Goal: Task Accomplishment & Management: Use online tool/utility

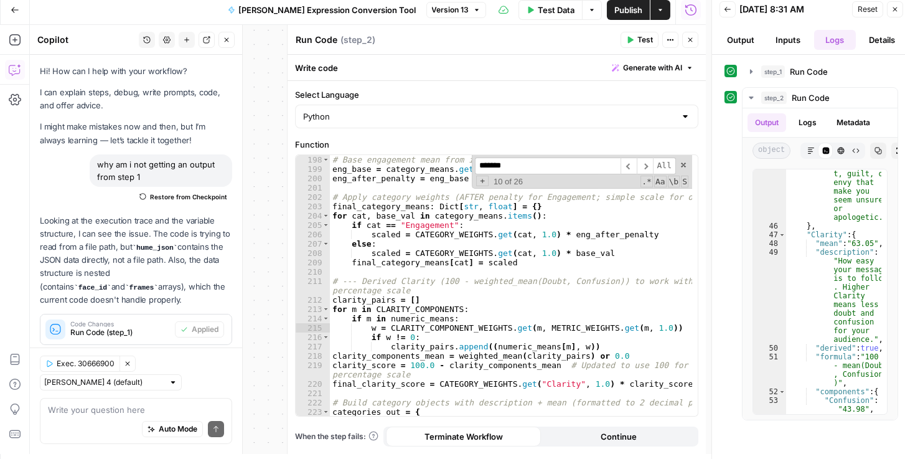
scroll to position [2130, 0]
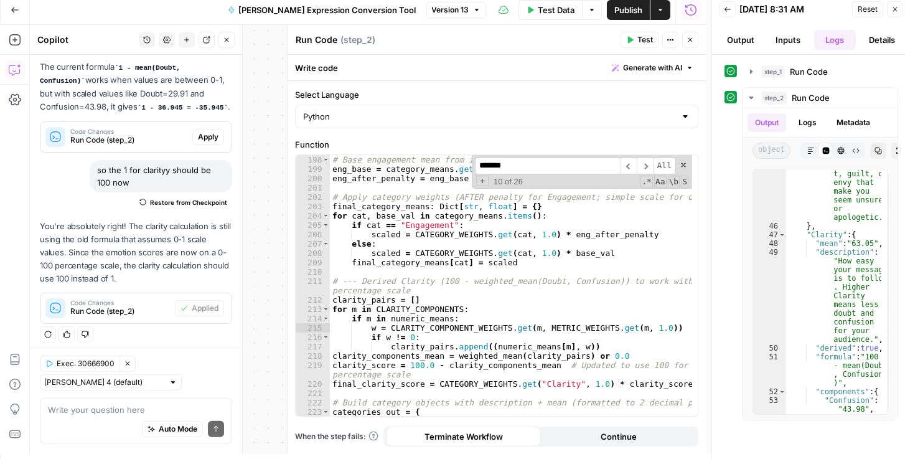
type textarea "**********"
click at [391, 196] on div "# Base engagement mean from its member metrics: eng_base = category_means . get…" at bounding box center [511, 295] width 363 height 280
click at [12, 73] on icon "button" at bounding box center [15, 70] width 12 height 12
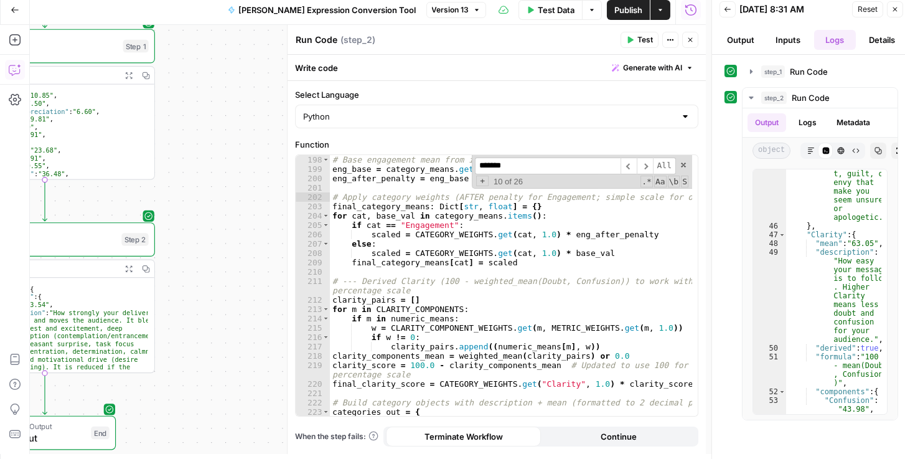
click at [12, 73] on icon "button" at bounding box center [15, 70] width 12 height 12
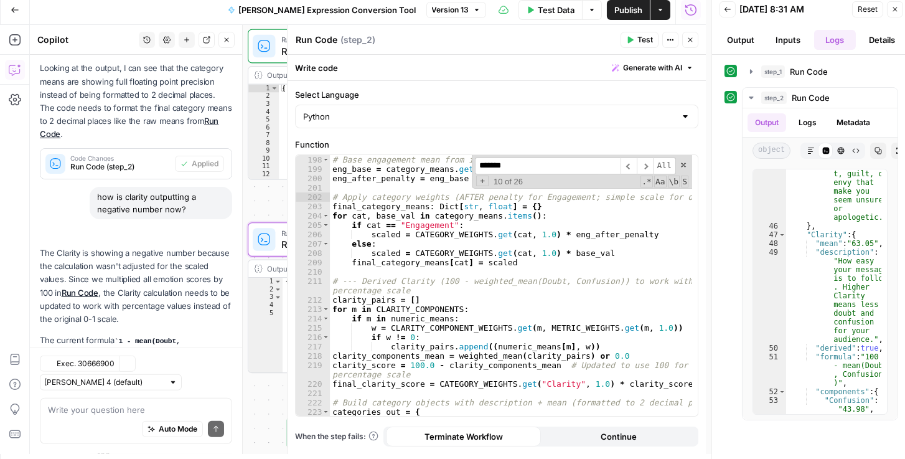
scroll to position [1771, 0]
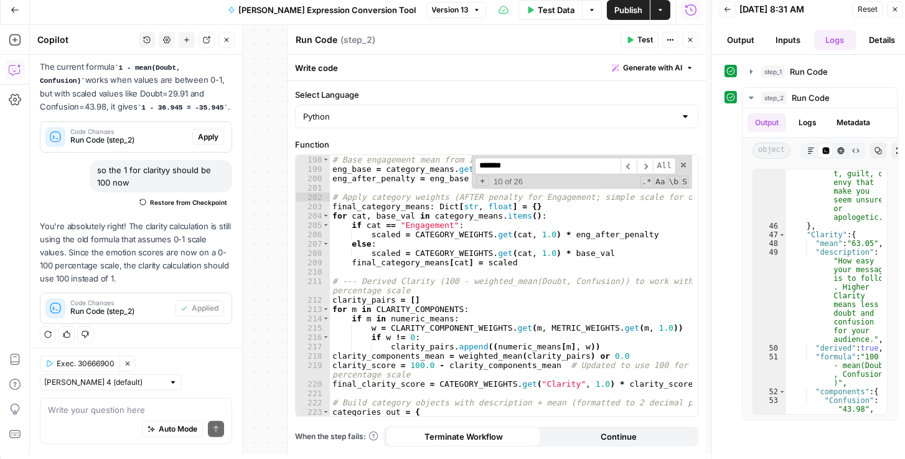
click at [117, 410] on textarea at bounding box center [136, 410] width 176 height 12
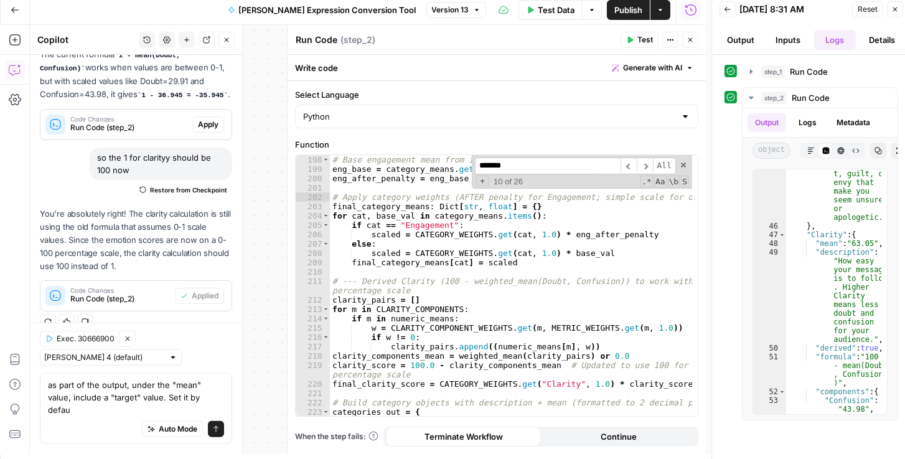
scroll to position [1796, 0]
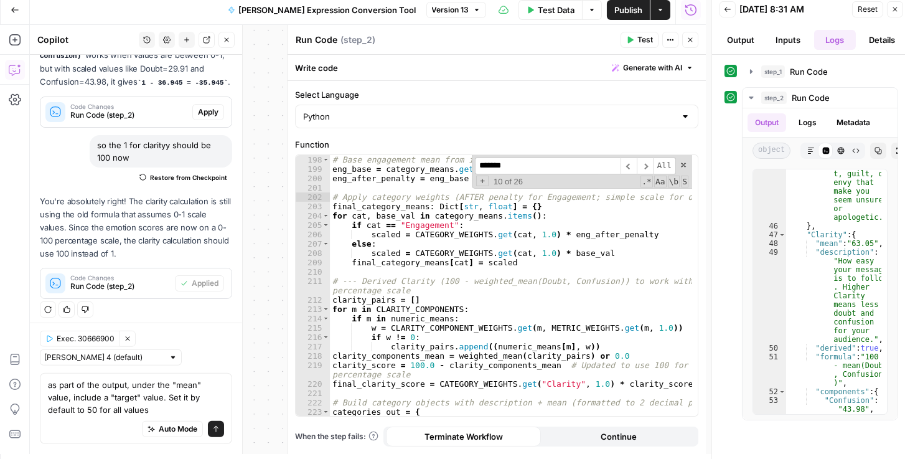
type textarea "as part of the output, under the "mean" value, include a "target" value. Set it…"
drag, startPoint x: 149, startPoint y: 410, endPoint x: 40, endPoint y: 384, distance: 112.1
click at [40, 384] on div "as part of the output, under the "mean" value, include a "target" value. Set it…" at bounding box center [136, 408] width 192 height 71
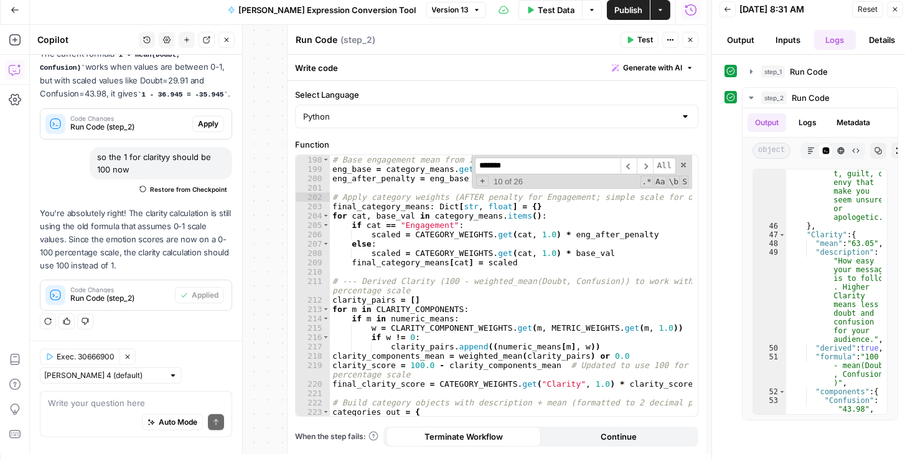
scroll to position [1771, 0]
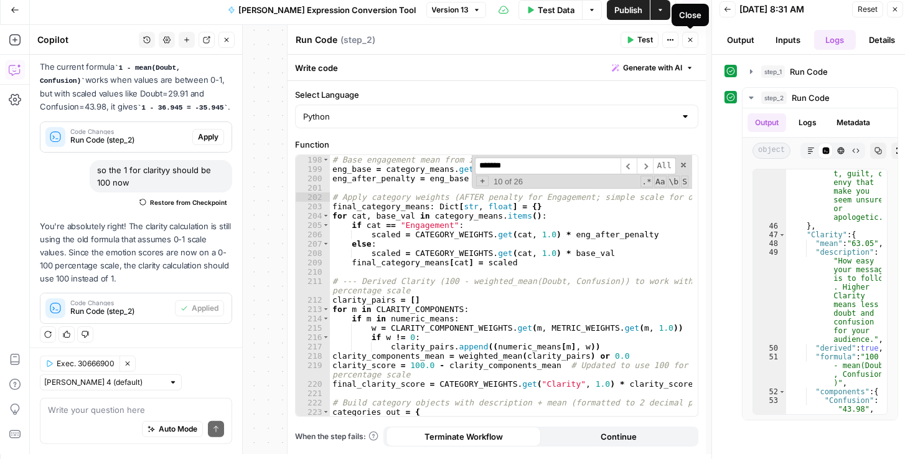
click at [696, 44] on button "Close" at bounding box center [690, 40] width 16 height 16
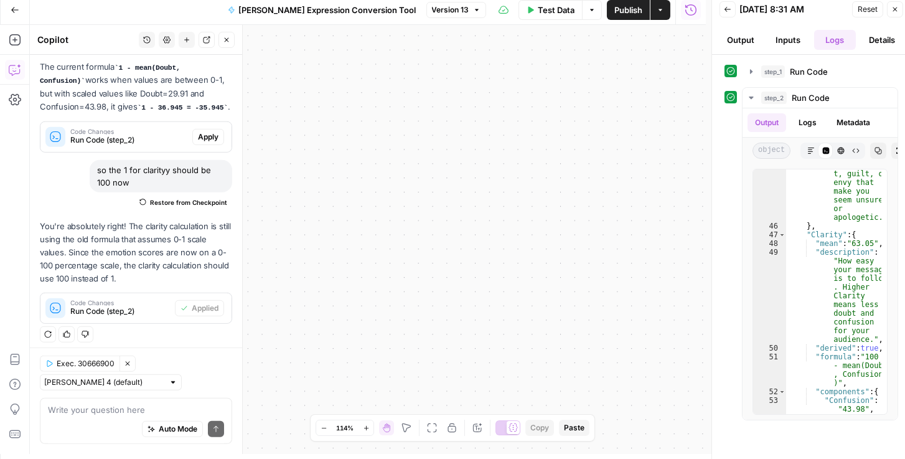
drag, startPoint x: 560, startPoint y: 356, endPoint x: 572, endPoint y: 381, distance: 28.1
click at [572, 382] on div "Workflow Input Settings Inputs Run Code · Python Run Code Step 1 Output Expand …" at bounding box center [368, 239] width 676 height 429
drag, startPoint x: 538, startPoint y: 341, endPoint x: 547, endPoint y: 353, distance: 15.1
click at [557, 386] on div "Workflow Input Settings Inputs Run Code · Python Run Code Step 1 Output Expand …" at bounding box center [368, 239] width 676 height 429
drag, startPoint x: 610, startPoint y: 225, endPoint x: 720, endPoint y: 182, distance: 117.5
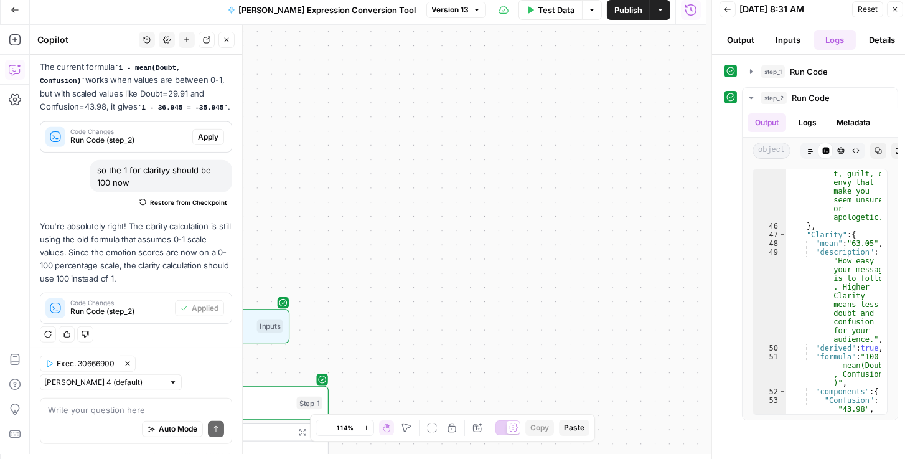
click at [696, 196] on div "Workflow Input Settings Inputs Run Code · Python Run Code Step 1 Output Expand …" at bounding box center [368, 239] width 676 height 429
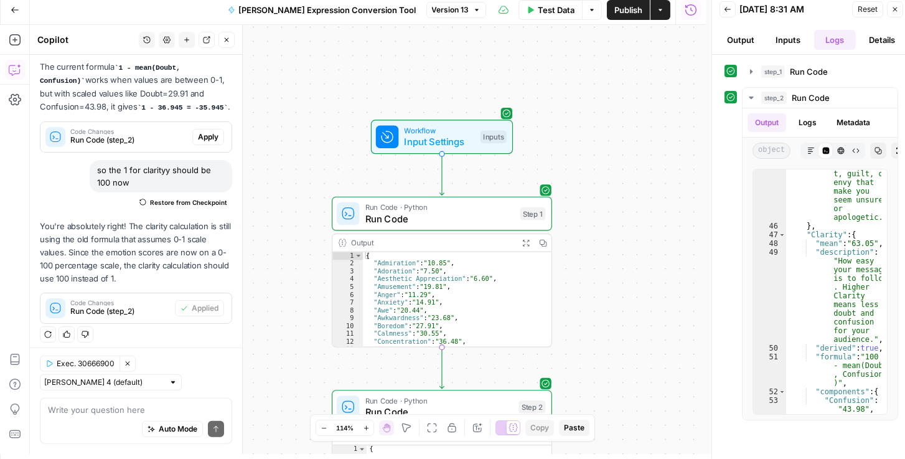
drag, startPoint x: 646, startPoint y: 300, endPoint x: 686, endPoint y: 128, distance: 176.4
click at [682, 136] on div "Workflow Input Settings Inputs Run Code · Python Run Code Step 1 Output Expand …" at bounding box center [368, 239] width 676 height 429
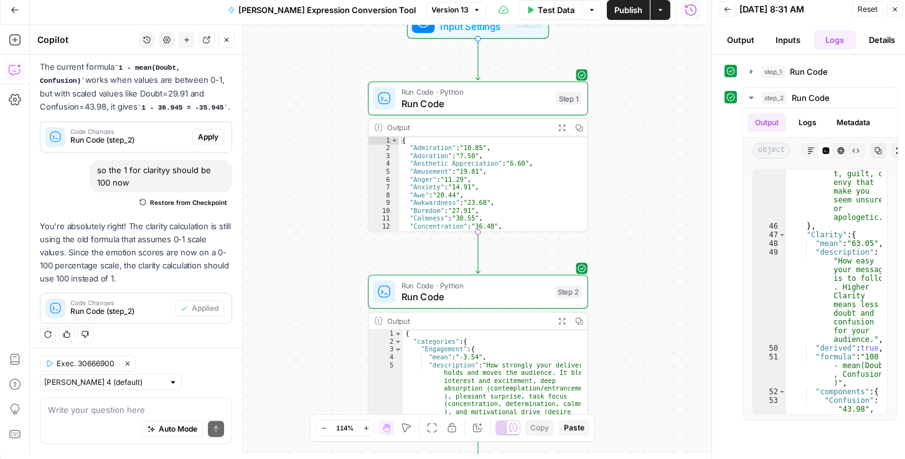
drag, startPoint x: 635, startPoint y: 168, endPoint x: 644, endPoint y: 192, distance: 26.0
click at [636, 159] on div "Workflow Input Settings Inputs Run Code · Python Run Code Step 1 Output Expand …" at bounding box center [368, 239] width 676 height 429
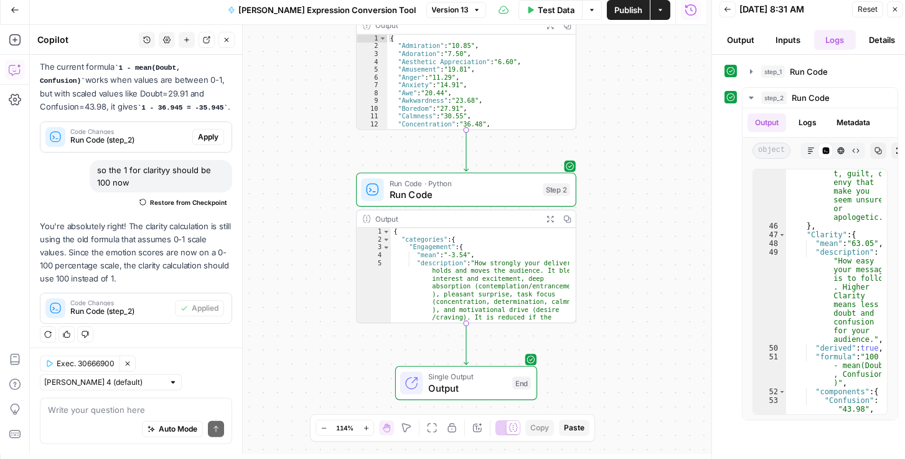
drag, startPoint x: 650, startPoint y: 169, endPoint x: 647, endPoint y: 178, distance: 9.8
click at [646, 149] on div "Workflow Input Settings Inputs Run Code · Python Run Code Step 1 Output Expand …" at bounding box center [368, 239] width 676 height 429
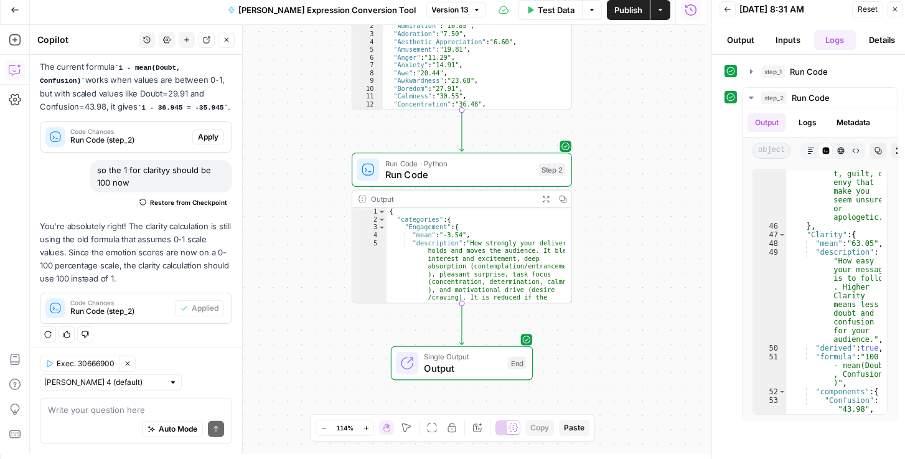
click at [632, 166] on div "Workflow Input Settings Inputs Run Code · Python Run Code Step 1 Output Expand …" at bounding box center [368, 239] width 676 height 429
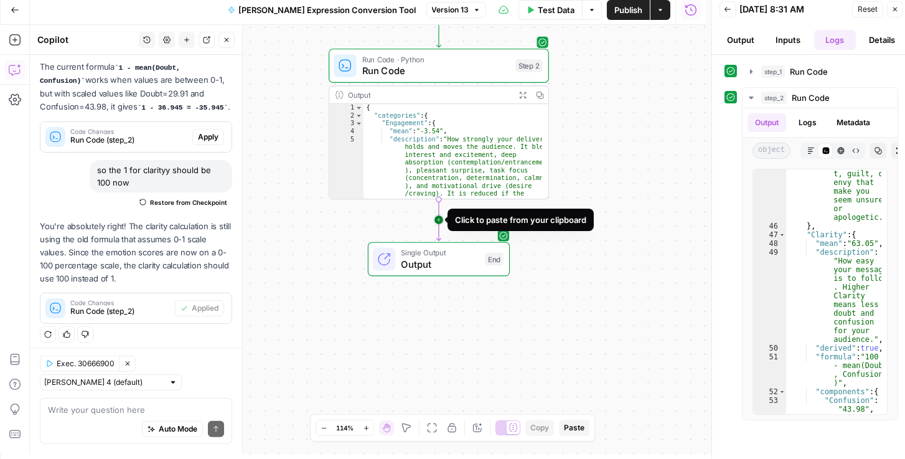
click at [438, 219] on icon "Edge from step_2 to end" at bounding box center [439, 220] width 4 height 42
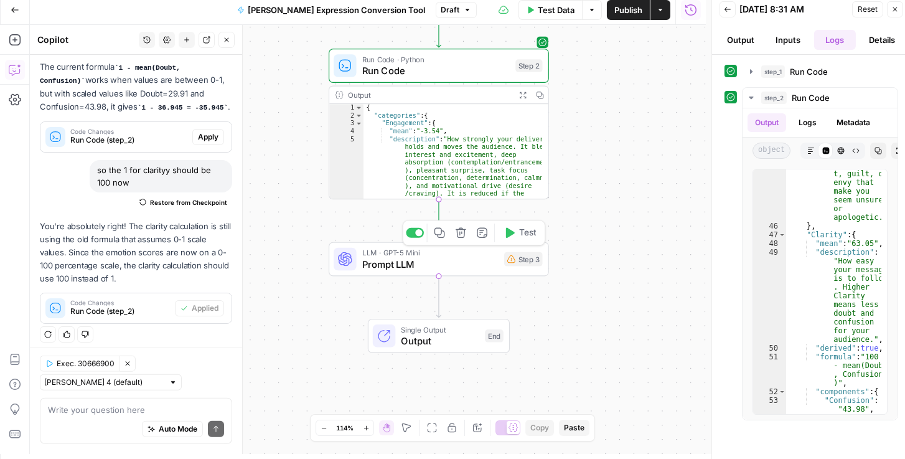
click at [464, 237] on icon "button" at bounding box center [461, 233] width 11 height 11
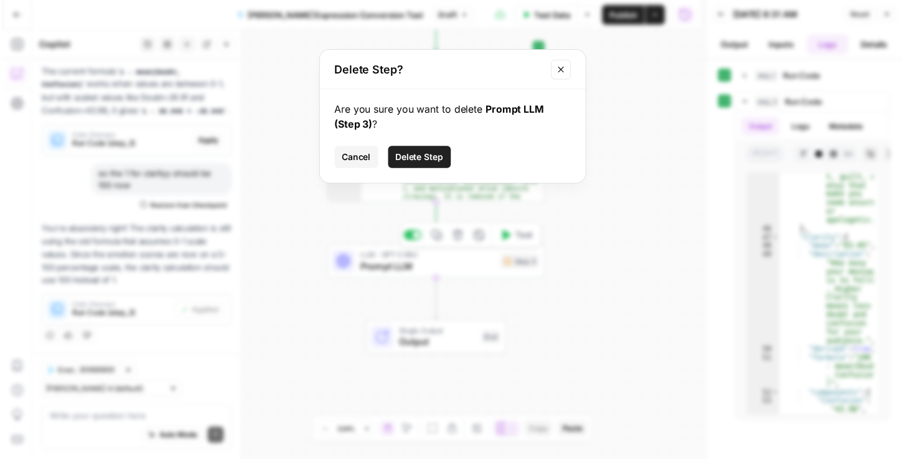
scroll to position [1765, 0]
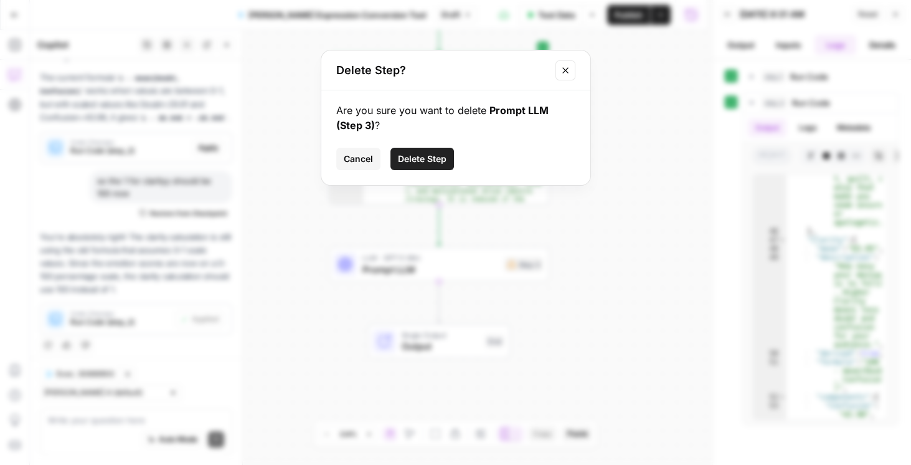
click at [415, 160] on span "Delete Step" at bounding box center [422, 159] width 49 height 12
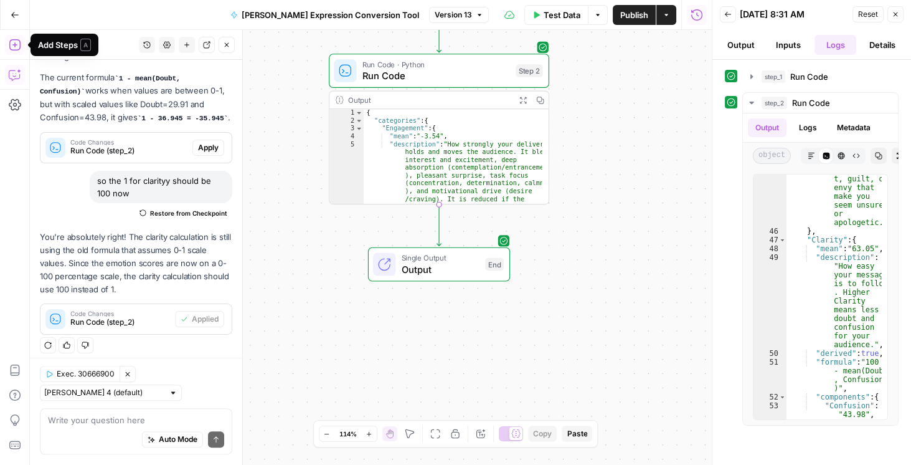
click at [14, 48] on icon "button" at bounding box center [15, 45] width 12 height 12
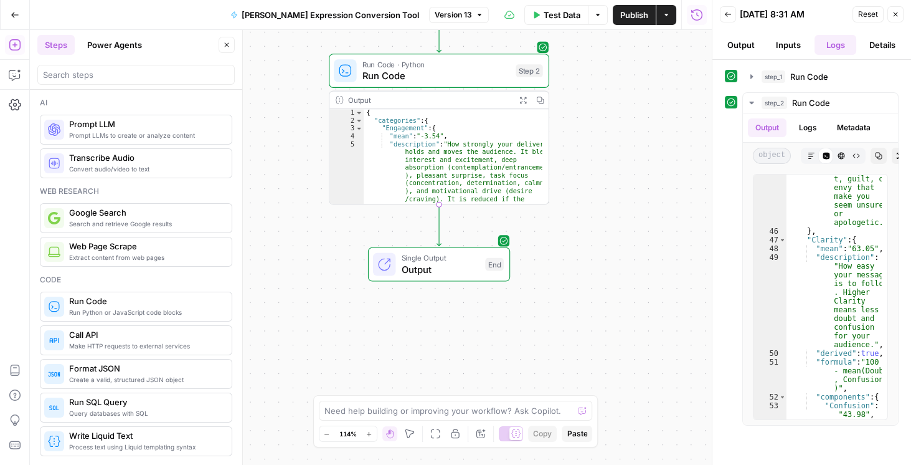
click at [117, 314] on span "Run Python or JavaScript code blocks" at bounding box center [145, 312] width 153 height 10
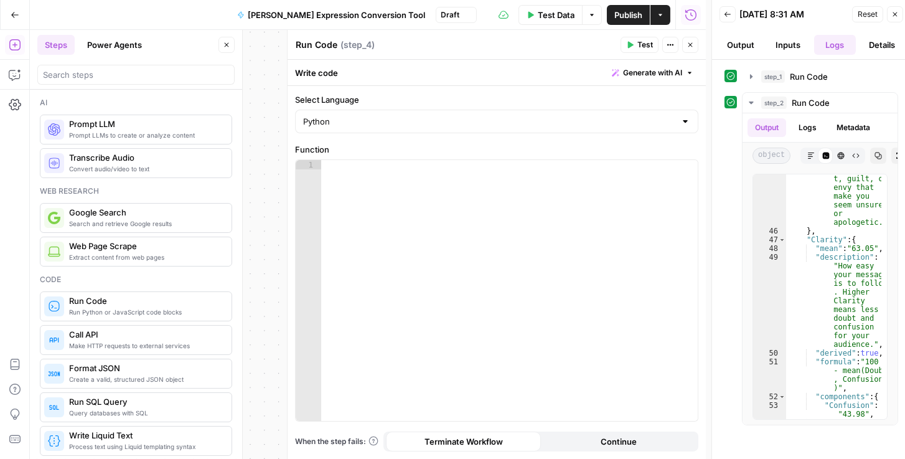
click at [443, 194] on div at bounding box center [509, 300] width 377 height 280
click at [691, 49] on button "Close" at bounding box center [690, 45] width 16 height 16
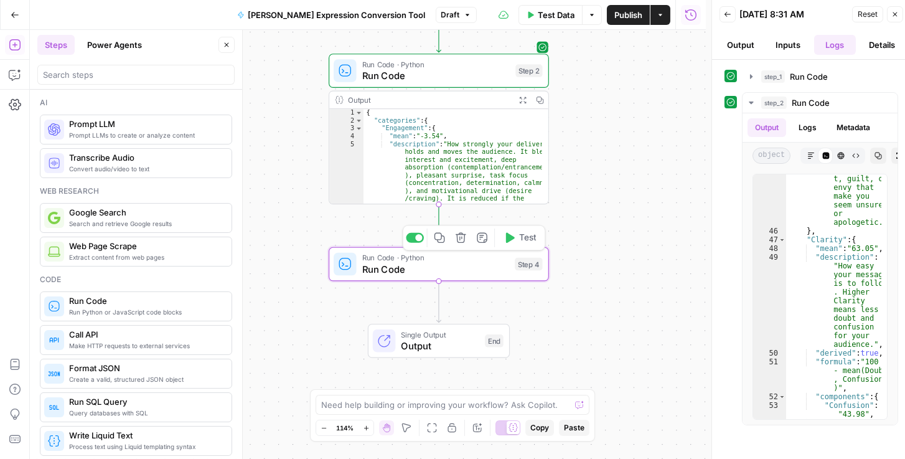
click at [416, 270] on span "Run Code" at bounding box center [435, 269] width 147 height 14
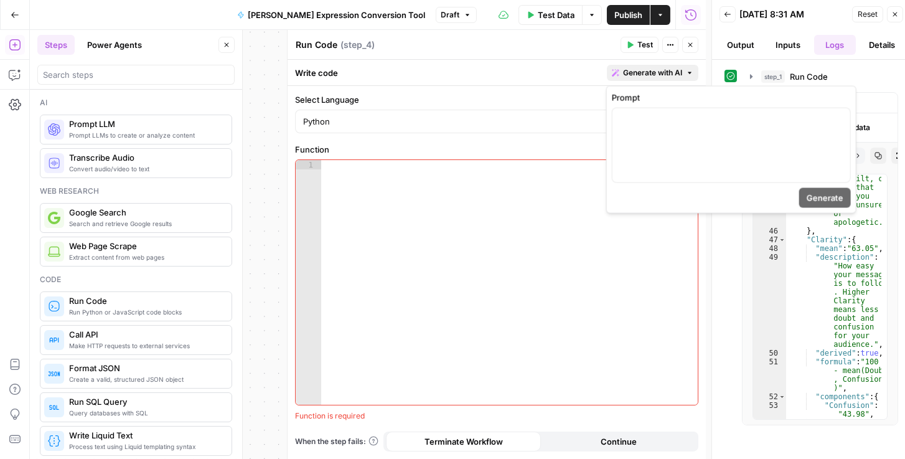
click at [623, 75] on span "Generate with AI" at bounding box center [652, 72] width 59 height 11
click at [652, 139] on div at bounding box center [732, 145] width 238 height 74
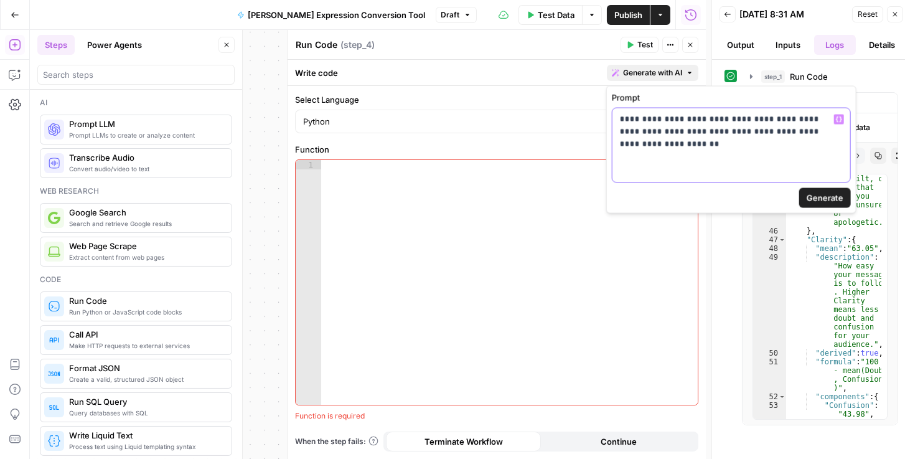
drag, startPoint x: 697, startPoint y: 120, endPoint x: 620, endPoint y: 121, distance: 77.8
click at [618, 121] on div "**********" at bounding box center [732, 145] width 238 height 74
drag, startPoint x: 684, startPoint y: 144, endPoint x: 687, endPoint y: 134, distance: 11.0
click at [684, 143] on p "**********" at bounding box center [731, 131] width 223 height 37
drag, startPoint x: 653, startPoint y: 142, endPoint x: 631, endPoint y: 145, distance: 22.0
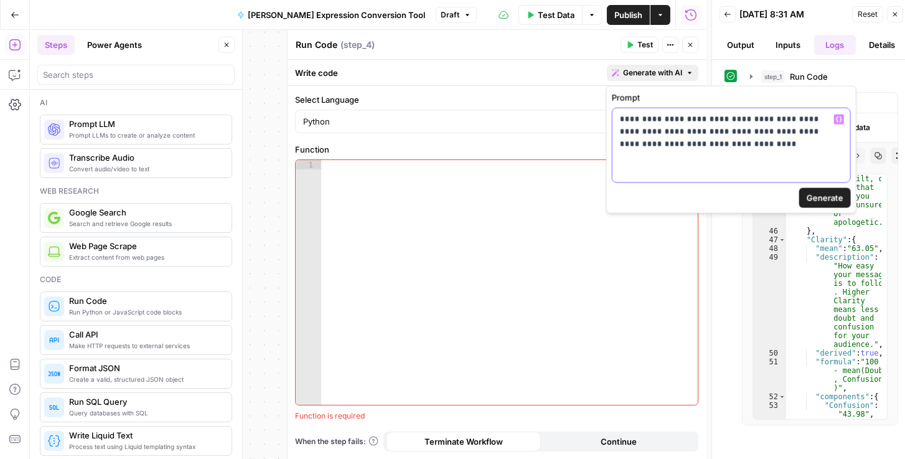
click at [631, 145] on p "**********" at bounding box center [731, 131] width 223 height 37
click at [676, 149] on p "**********" at bounding box center [731, 131] width 223 height 37
click at [830, 201] on span "Generate" at bounding box center [825, 198] width 37 height 12
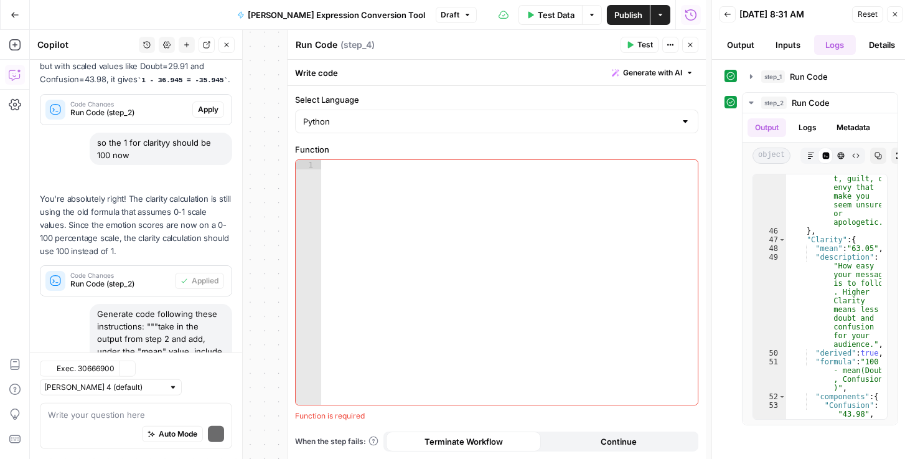
scroll to position [2081, 0]
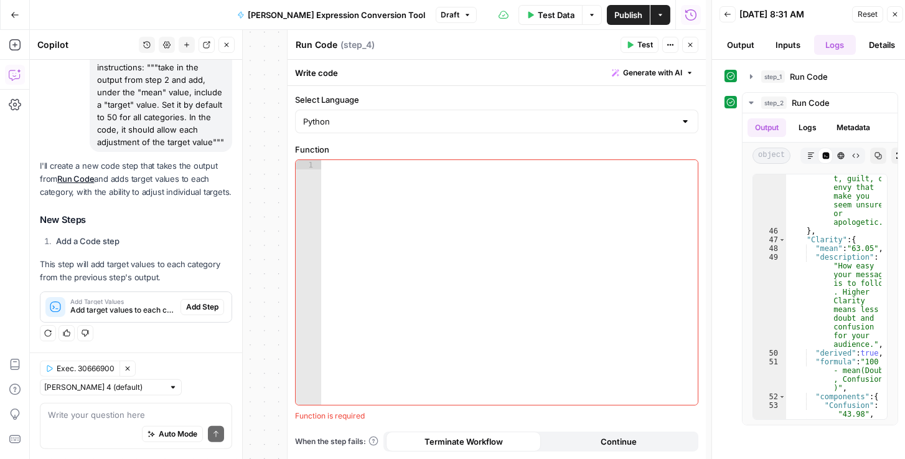
click at [205, 306] on span "Add Step" at bounding box center [202, 306] width 32 height 11
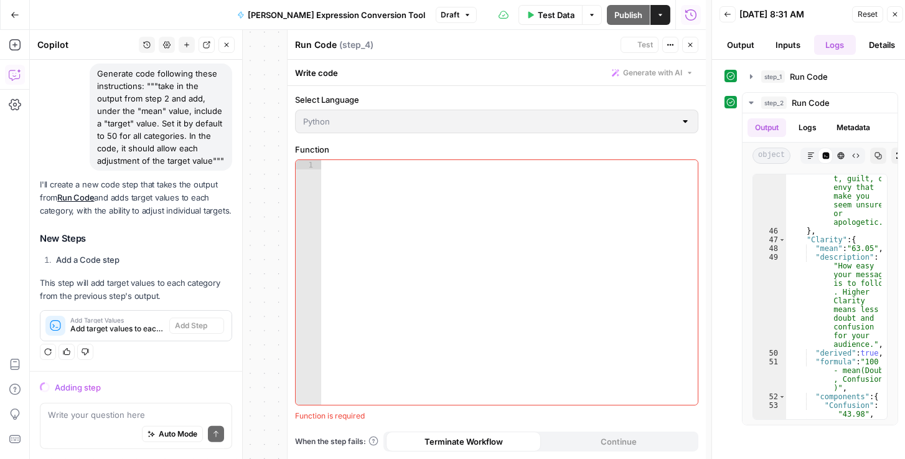
scroll to position [1844, 0]
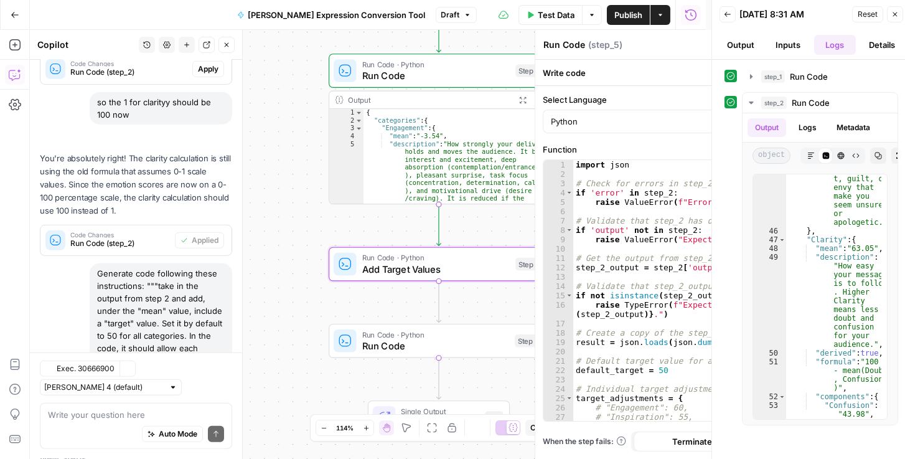
type textarea "Add Target Values"
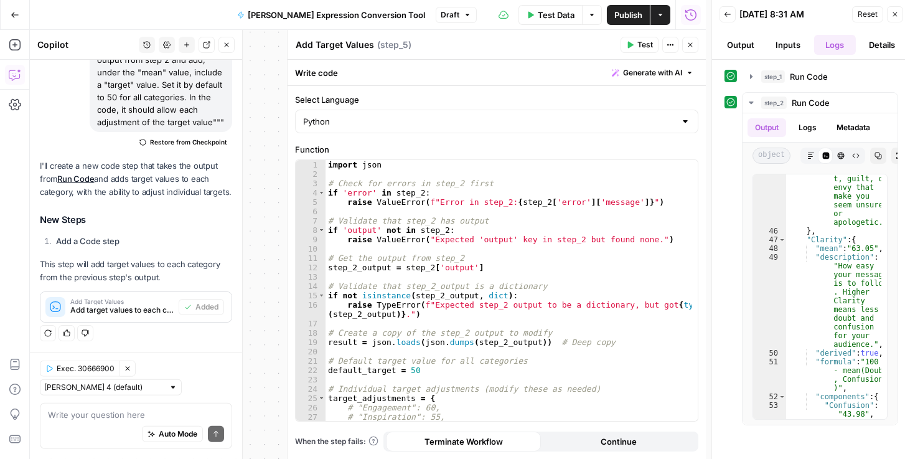
click at [628, 19] on span "Publish" at bounding box center [629, 15] width 28 height 12
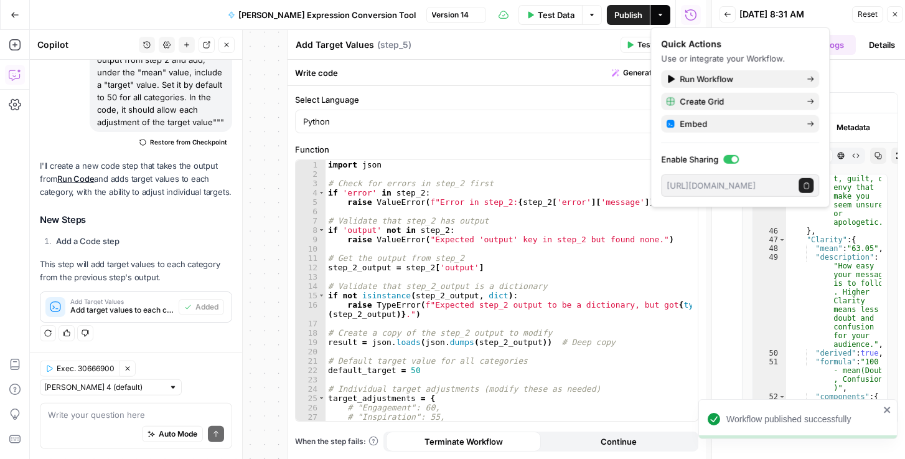
drag, startPoint x: 874, startPoint y: 18, endPoint x: 559, endPoint y: 229, distance: 379.3
click at [874, 18] on span "Reset" at bounding box center [868, 14] width 20 height 11
click at [892, 16] on icon "button" at bounding box center [895, 14] width 7 height 7
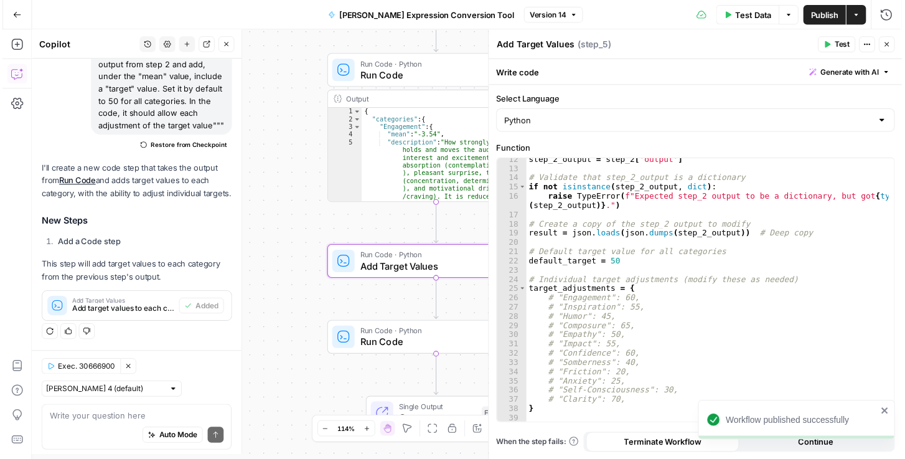
scroll to position [106, 0]
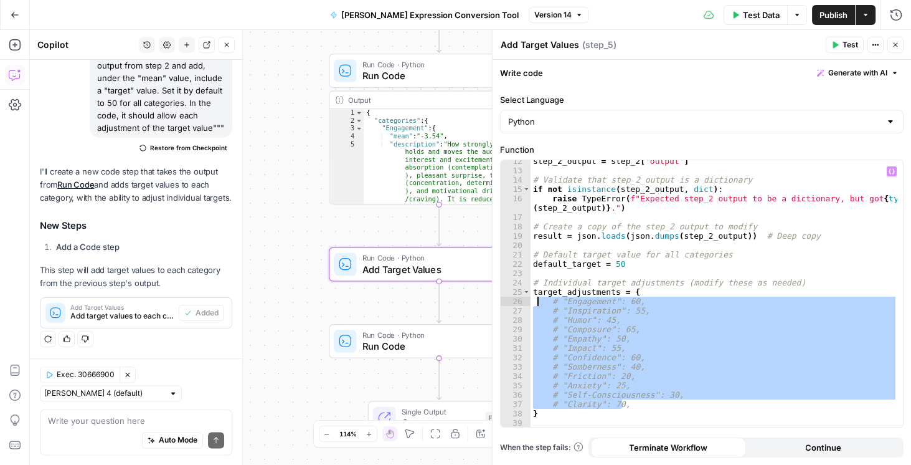
drag, startPoint x: 630, startPoint y: 404, endPoint x: 539, endPoint y: 302, distance: 136.7
click at [539, 302] on div "step_2_output = step_2 [ 'output' ] # Validate that step_2_output is a dictiona…" at bounding box center [714, 299] width 367 height 286
paste textarea
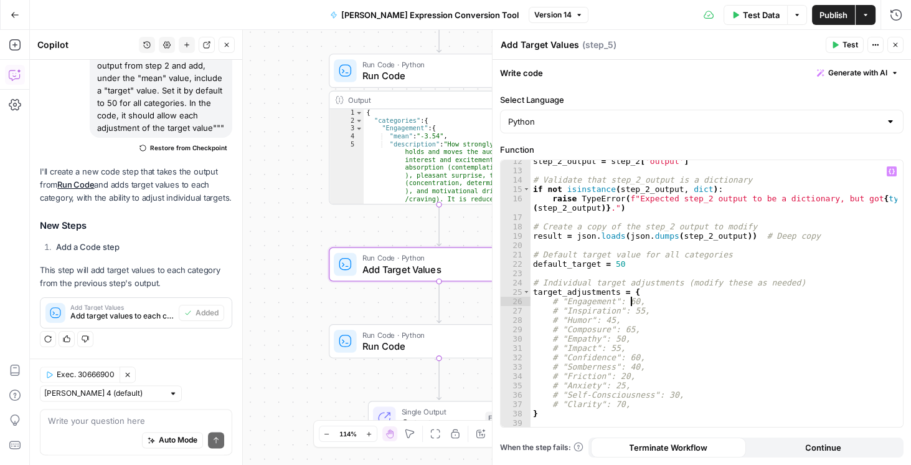
click at [631, 301] on div "step_2_output = step_2 [ 'output' ] # Validate that step_2_output is a dictiona…" at bounding box center [714, 299] width 367 height 286
click at [554, 299] on div "step_2_output = step_2 [ 'output' ] # Validate that step_2_output is a dictiona…" at bounding box center [714, 299] width 367 height 286
click at [626, 277] on div "step_2_output = step_2 [ 'output' ] # Validate that step_2_output is a dictiona…" at bounding box center [714, 299] width 367 height 286
type textarea "**********"
click at [829, 17] on span "Publish" at bounding box center [833, 15] width 28 height 12
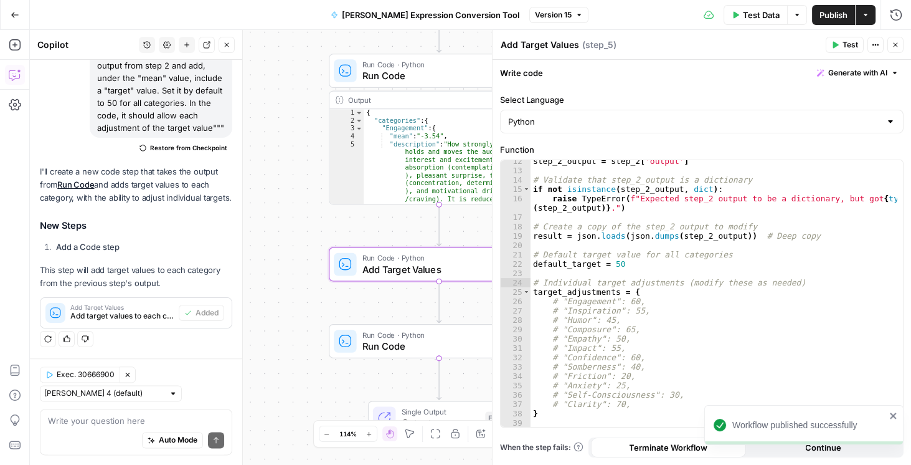
click at [684, 47] on div "Add Target Values Add Target Values ( step_5 )" at bounding box center [661, 45] width 322 height 14
click at [857, 46] on span "Test" at bounding box center [850, 44] width 16 height 11
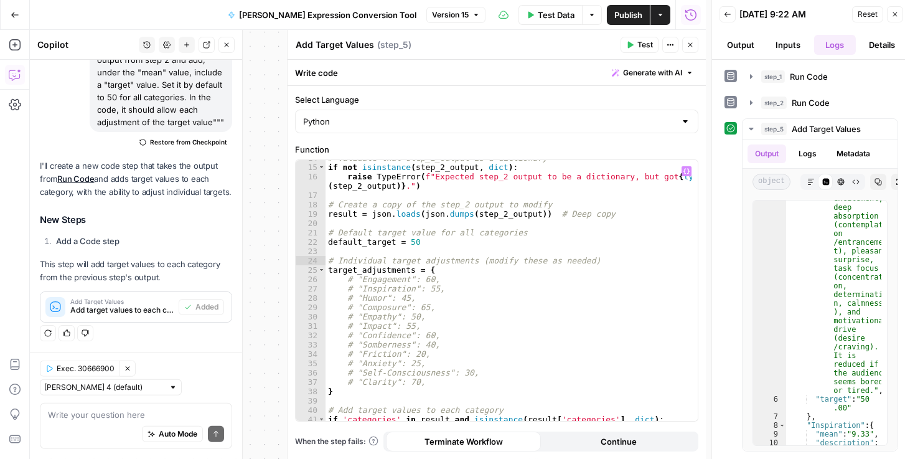
scroll to position [196, 0]
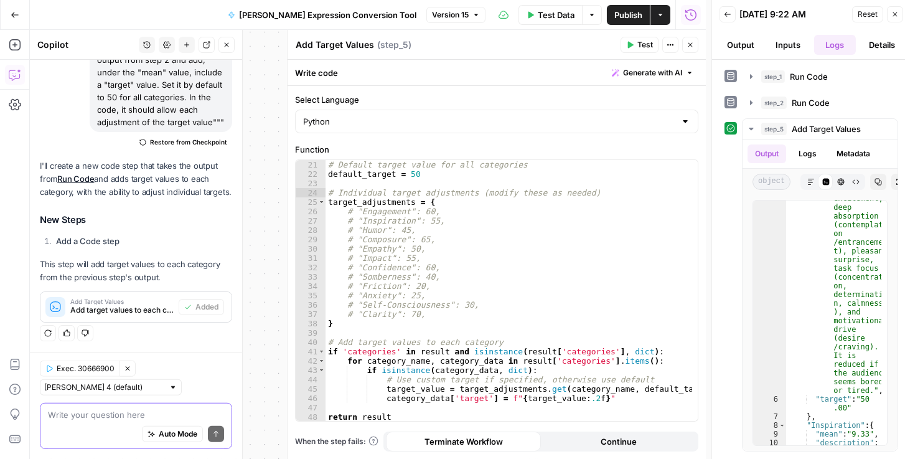
click at [133, 413] on textarea at bounding box center [136, 414] width 176 height 12
type textarea "i"
click at [786, 43] on button "Inputs" at bounding box center [788, 45] width 42 height 20
click at [755, 45] on button "Output" at bounding box center [741, 45] width 42 height 20
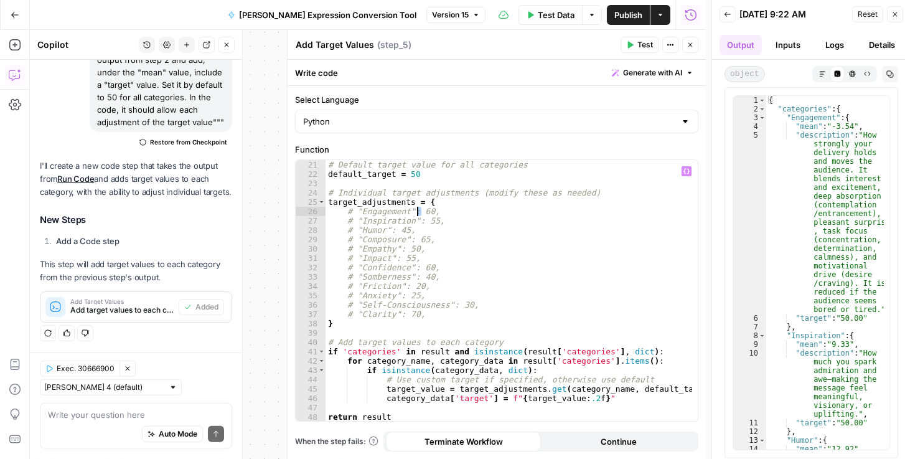
click at [418, 209] on div "# Default target value for all categories default_target = 50 # Individual targ…" at bounding box center [509, 300] width 367 height 280
click at [346, 209] on div "# Default target value for all categories default_target = 50 # Individual targ…" at bounding box center [509, 300] width 367 height 280
click at [355, 220] on div "# Default target value for all categories default_target = 50 # Individual targ…" at bounding box center [509, 300] width 367 height 280
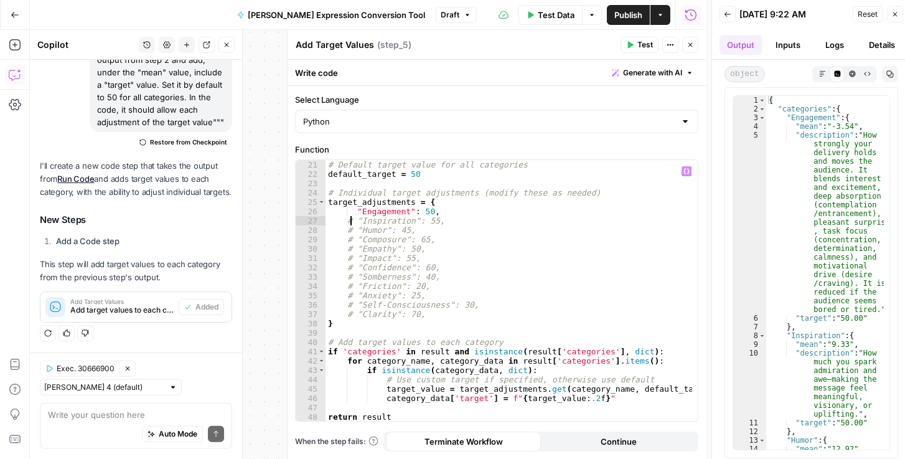
click at [351, 220] on div "# Default target value for all categories default_target = 50 # Individual targ…" at bounding box center [509, 300] width 367 height 280
click at [429, 220] on div "# Default target value for all categories default_target = 50 # Individual targ…" at bounding box center [509, 300] width 367 height 280
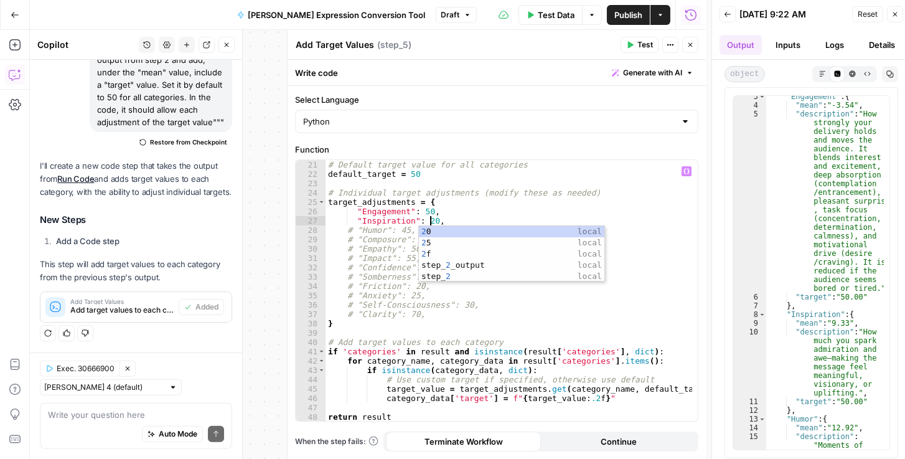
scroll to position [0, 7]
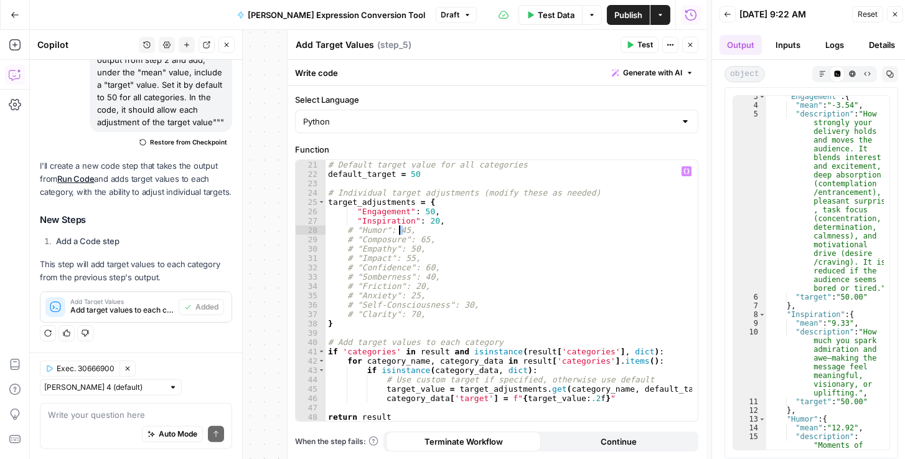
click at [397, 229] on div "# Default target value for all categories default_target = 50 # Individual targ…" at bounding box center [509, 300] width 367 height 280
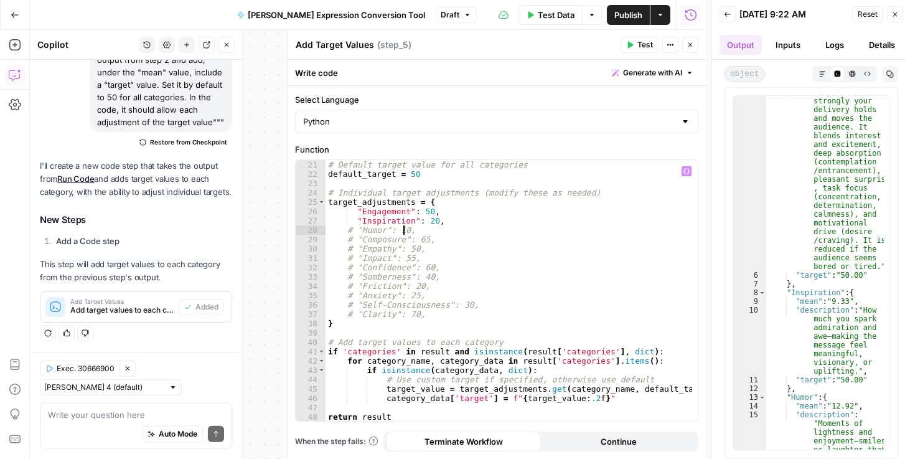
scroll to position [0, 6]
click at [351, 230] on div "# Default target value for all categories default_target = 50 # Individual targ…" at bounding box center [509, 300] width 367 height 280
click at [351, 237] on div "# Default target value for all categories default_target = 50 # Individual targ…" at bounding box center [509, 300] width 367 height 280
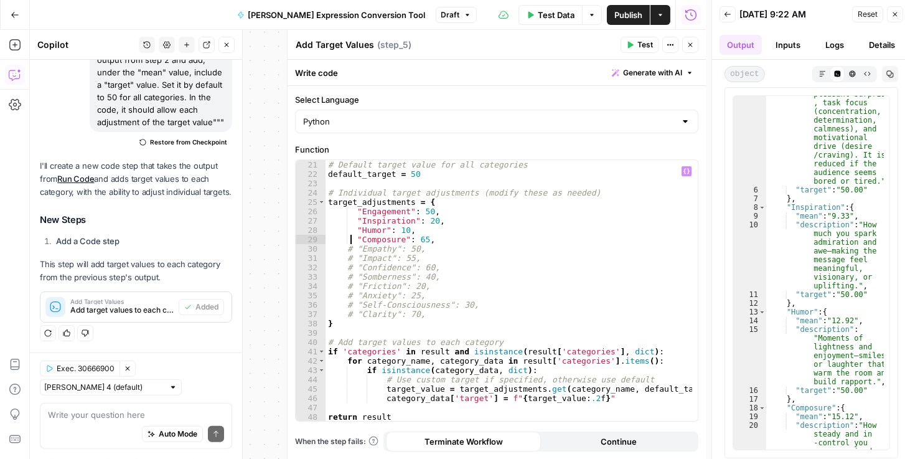
scroll to position [192, 0]
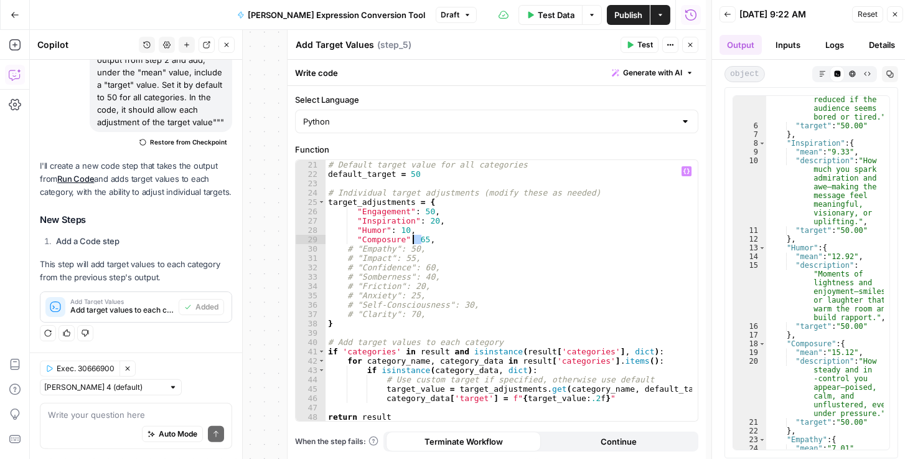
drag, startPoint x: 420, startPoint y: 239, endPoint x: 413, endPoint y: 239, distance: 6.8
click at [413, 239] on div "# Default target value for all categories default_target = 50 # Individual targ…" at bounding box center [509, 300] width 367 height 280
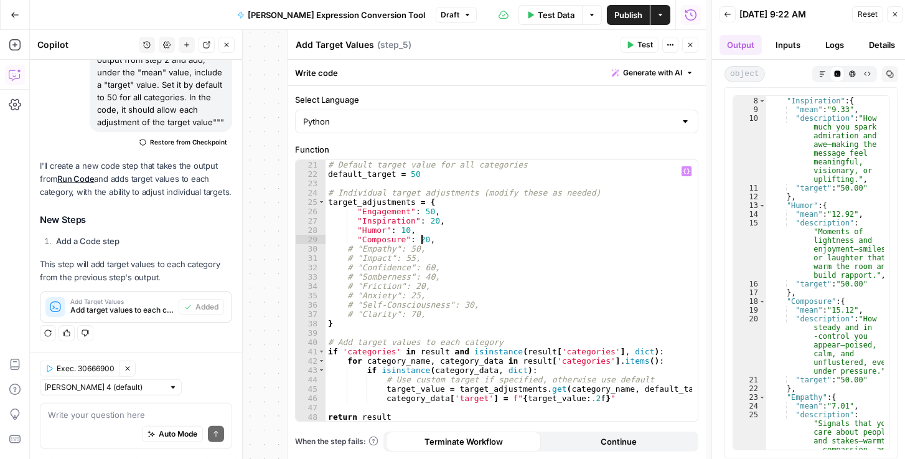
scroll to position [256, 0]
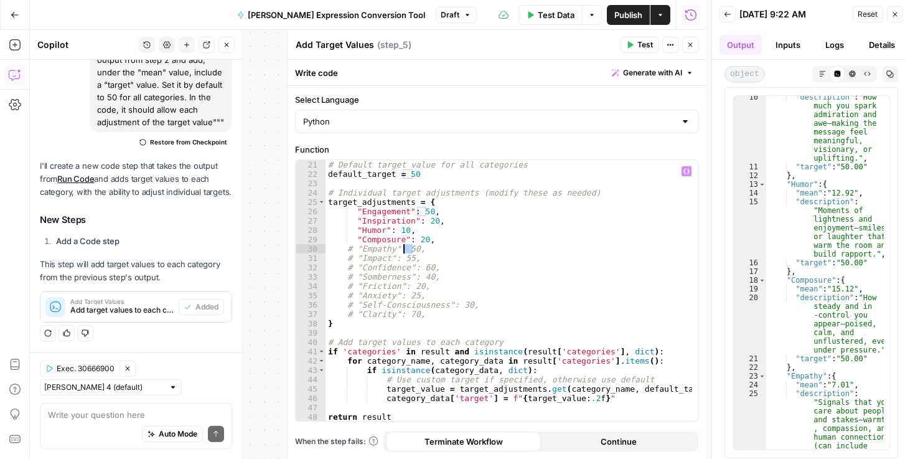
click at [405, 248] on div "# Default target value for all categories default_target = 50 # Individual targ…" at bounding box center [509, 300] width 367 height 280
drag, startPoint x: 411, startPoint y: 245, endPoint x: 404, endPoint y: 246, distance: 7.0
click at [404, 246] on div "# Default target value for all categories default_target = 50 # Individual targ…" at bounding box center [509, 300] width 367 height 280
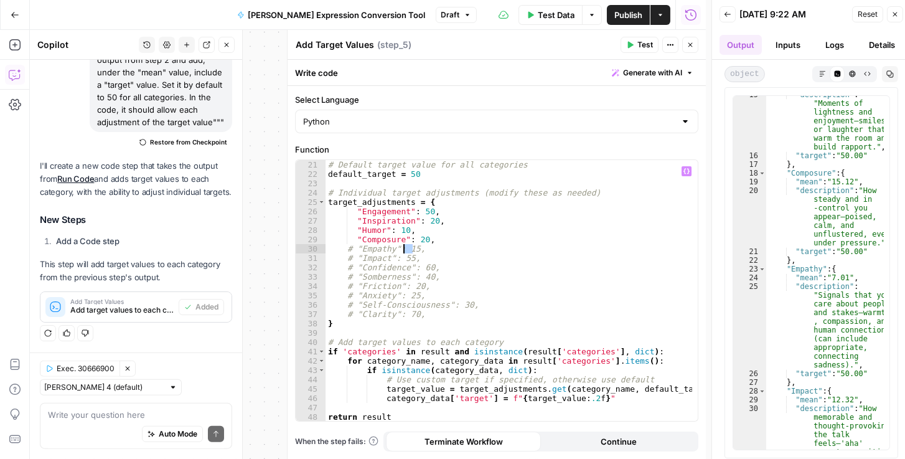
scroll to position [384, 0]
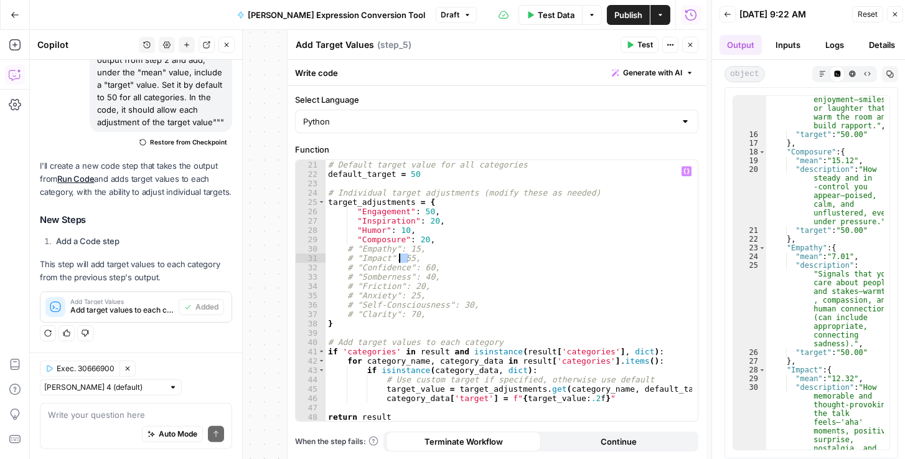
drag, startPoint x: 407, startPoint y: 259, endPoint x: 398, endPoint y: 262, distance: 9.7
click at [398, 262] on div "# Default target value for all categories default_target = 50 # Individual targ…" at bounding box center [509, 300] width 367 height 280
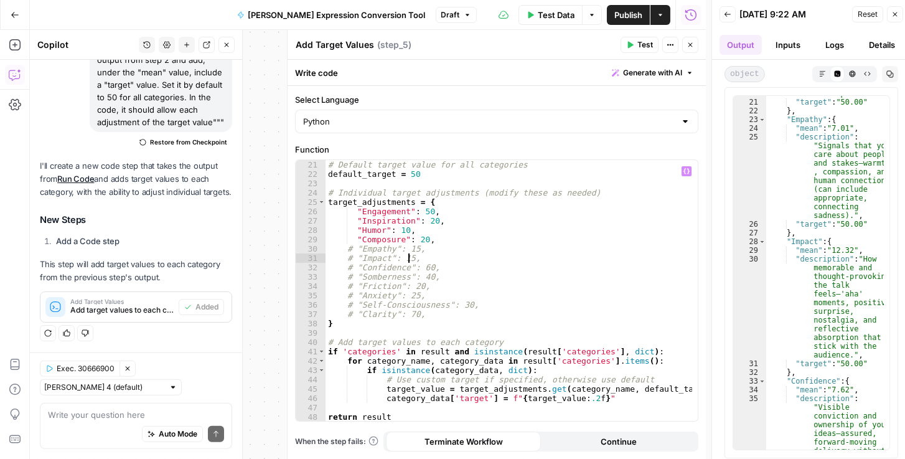
scroll to position [555, 0]
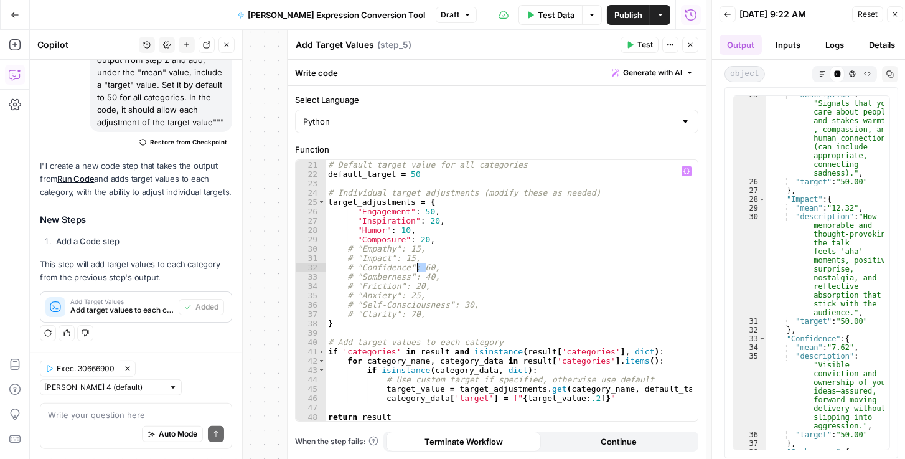
drag, startPoint x: 425, startPoint y: 268, endPoint x: 418, endPoint y: 268, distance: 6.3
click at [418, 268] on div "# Default target value for all categories default_target = 50 # Individual targ…" at bounding box center [509, 300] width 367 height 280
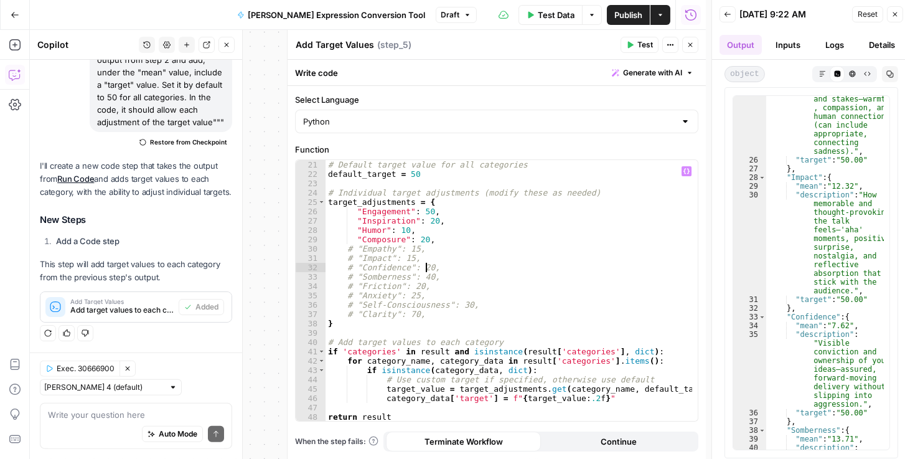
scroll to position [640, 0]
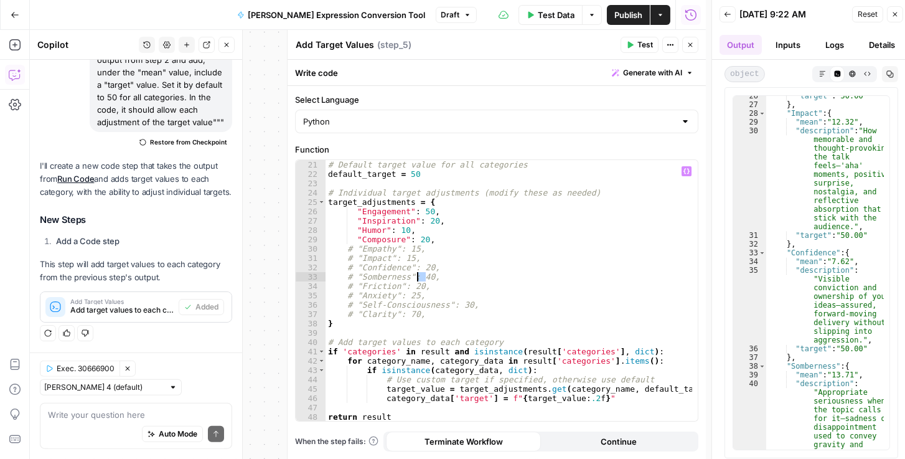
drag, startPoint x: 425, startPoint y: 277, endPoint x: 418, endPoint y: 276, distance: 6.9
click at [418, 276] on div "# Default target value for all categories default_target = 50 # Individual targ…" at bounding box center [509, 300] width 367 height 280
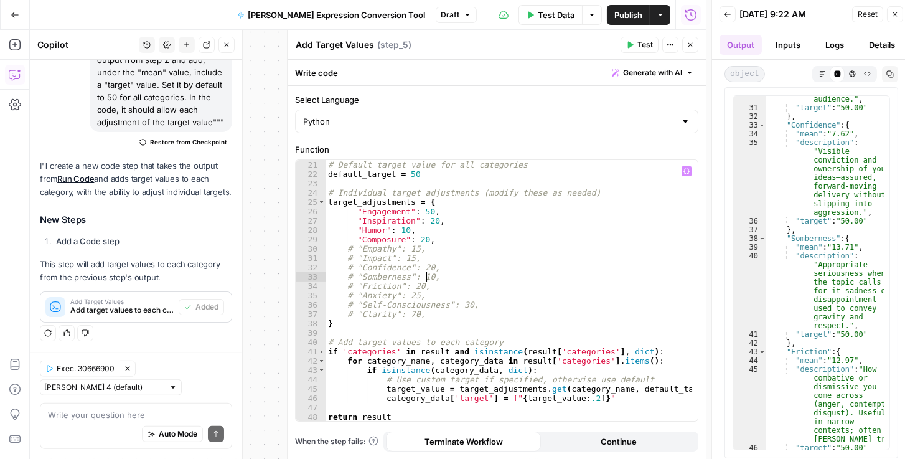
scroll to position [833, 0]
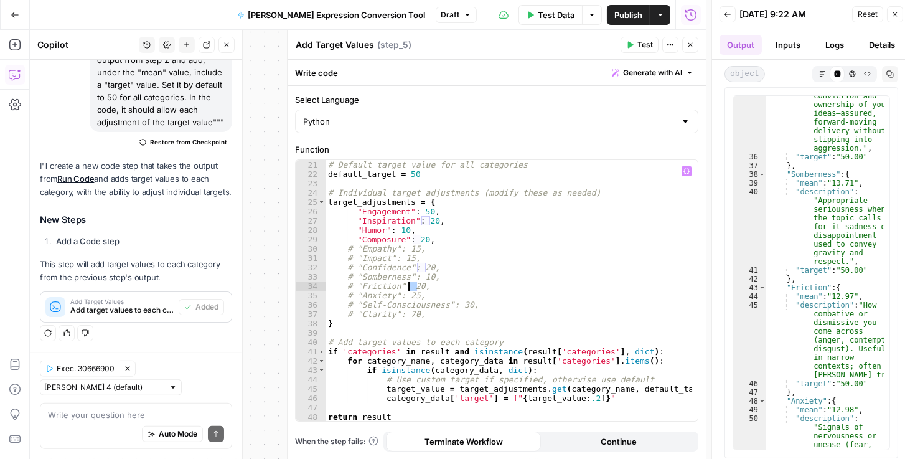
click at [410, 285] on div "# Default target value for all categories default_target = 50 # Individual targ…" at bounding box center [509, 300] width 367 height 280
click at [525, 290] on div "# Default target value for all categories default_target = 50 # Individual targ…" at bounding box center [509, 300] width 367 height 280
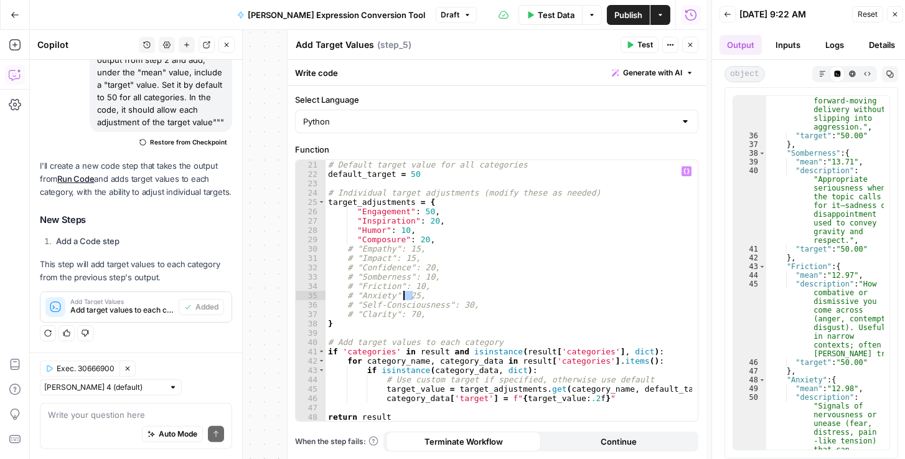
drag, startPoint x: 412, startPoint y: 297, endPoint x: 405, endPoint y: 295, distance: 7.3
click at [405, 295] on div "# Default target value for all categories default_target = 50 # Individual targ…" at bounding box center [509, 300] width 367 height 280
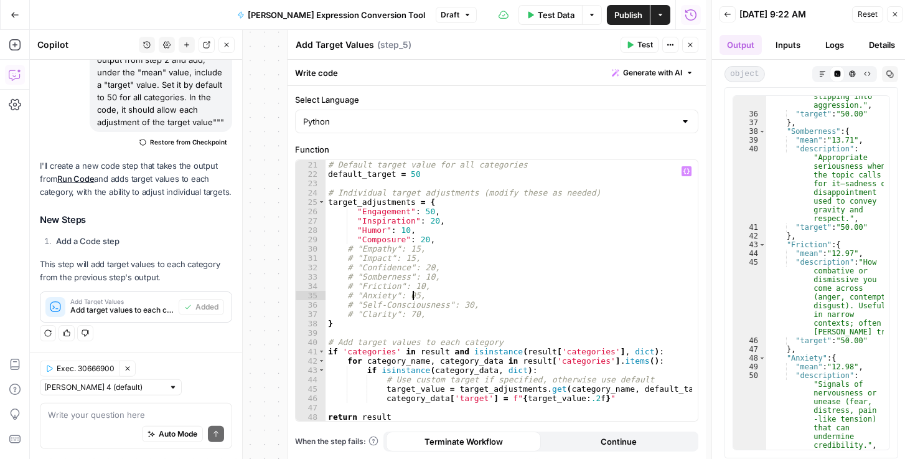
scroll to position [960, 0]
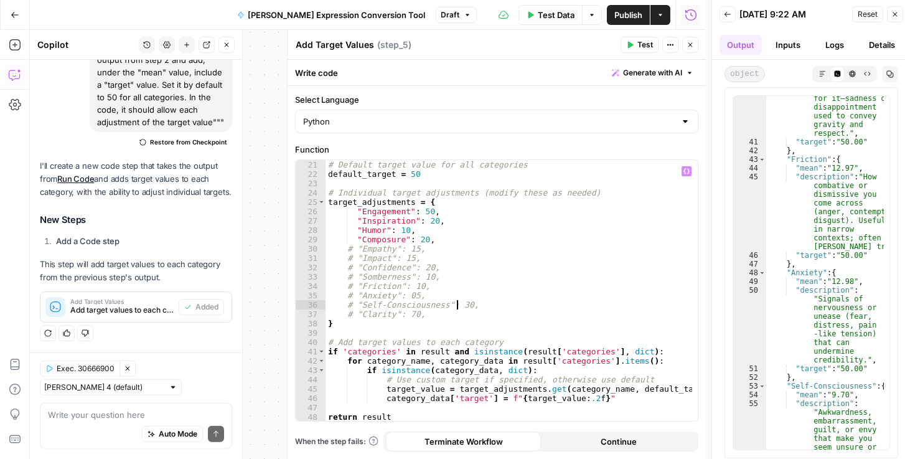
click at [455, 305] on div "# Default target value for all categories default_target = 50 # Individual targ…" at bounding box center [509, 300] width 367 height 280
drag, startPoint x: 461, startPoint y: 307, endPoint x: 455, endPoint y: 306, distance: 7.0
click at [455, 306] on div "# Default target value for all categories default_target = 50 # Individual targ…" at bounding box center [509, 300] width 367 height 280
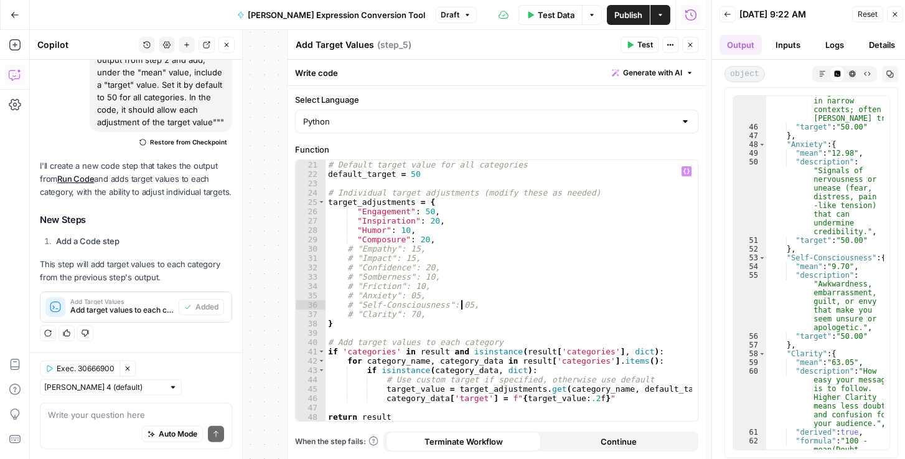
click at [349, 312] on div "# Default target value for all categories default_target = 50 # Individual targ…" at bounding box center [509, 300] width 367 height 280
click at [351, 304] on div "# Default target value for all categories default_target = 50 # Individual targ…" at bounding box center [509, 300] width 367 height 280
click at [349, 296] on div "# Default target value for all categories default_target = 50 # Individual targ…" at bounding box center [509, 300] width 367 height 280
click at [349, 285] on div "# Default target value for all categories default_target = 50 # Individual targ…" at bounding box center [509, 300] width 367 height 280
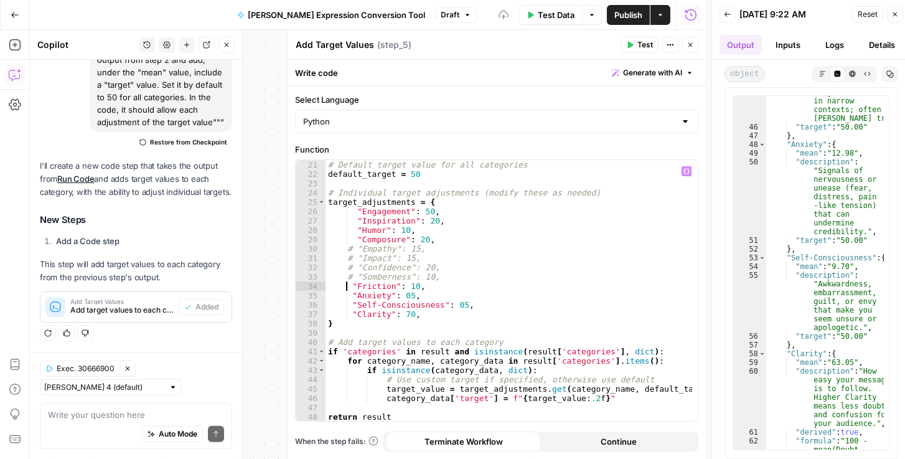
click at [349, 275] on div "# Default target value for all categories default_target = 50 # Individual targ…" at bounding box center [509, 300] width 367 height 280
click at [350, 269] on div "# Default target value for all categories default_target = 50 # Individual targ…" at bounding box center [509, 300] width 367 height 280
click at [349, 257] on div "# Default target value for all categories default_target = 50 # Individual targ…" at bounding box center [509, 300] width 367 height 280
click at [349, 247] on div "# Default target value for all categories default_target = 50 # Individual targ…" at bounding box center [509, 300] width 367 height 280
type textarea "**********"
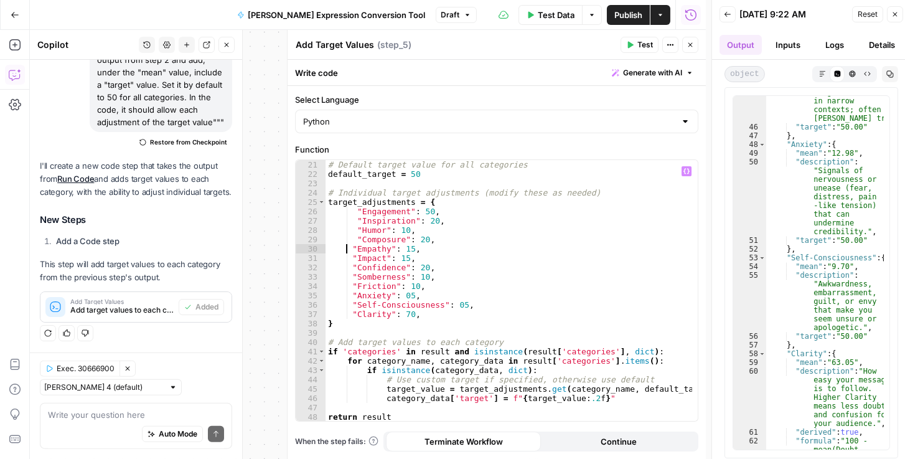
click at [633, 9] on span "Publish" at bounding box center [629, 15] width 28 height 12
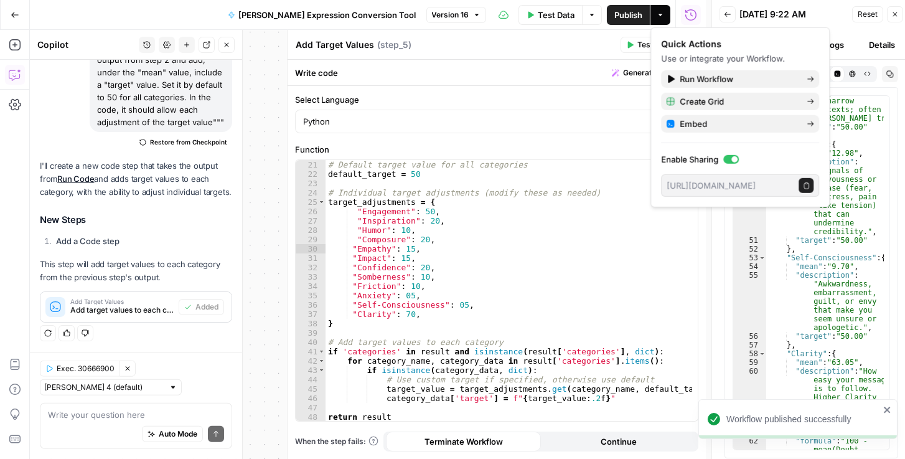
drag, startPoint x: 862, startPoint y: 15, endPoint x: 889, endPoint y: 408, distance: 394.4
click at [862, 15] on span "Reset" at bounding box center [868, 14] width 20 height 11
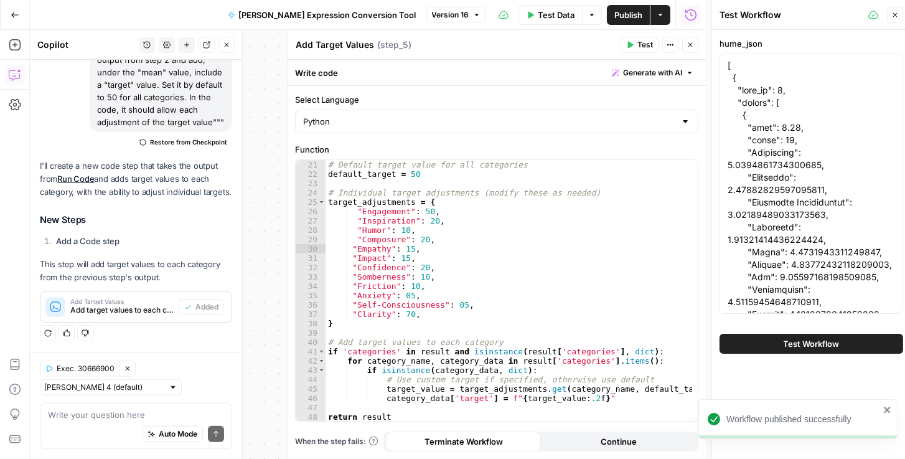
click at [803, 339] on span "Test Workflow" at bounding box center [812, 343] width 56 height 12
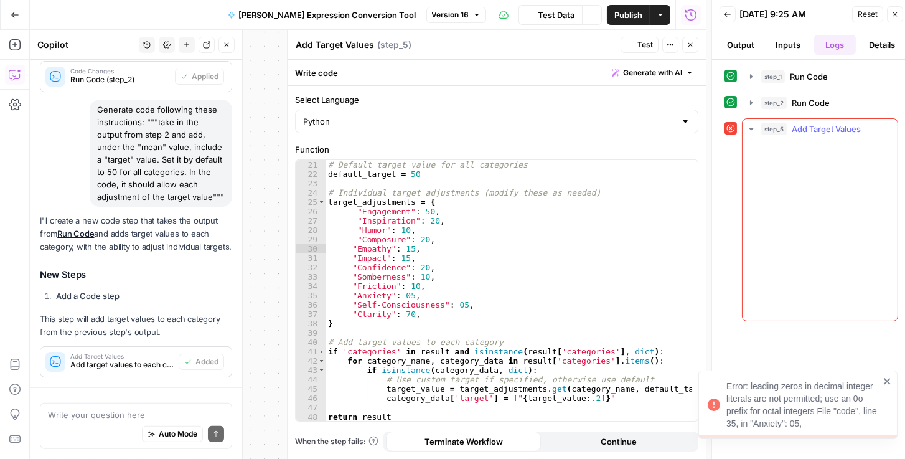
scroll to position [2101, 0]
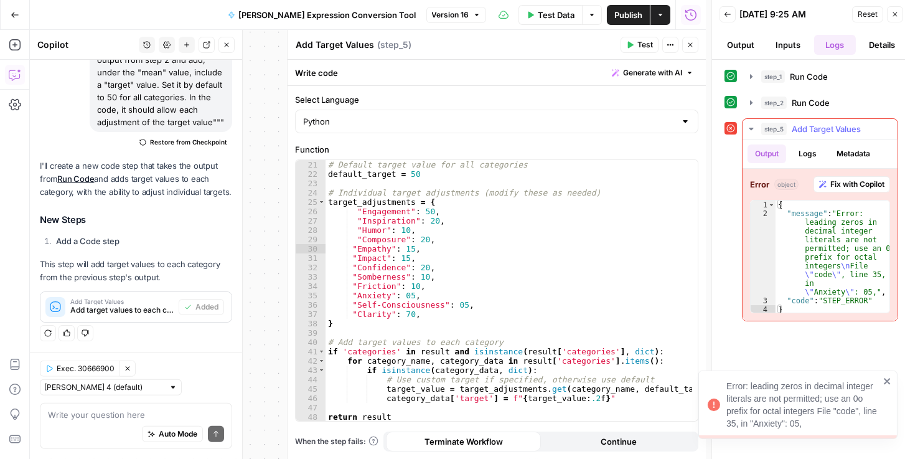
click at [851, 184] on span "Fix with Copilot" at bounding box center [858, 184] width 54 height 11
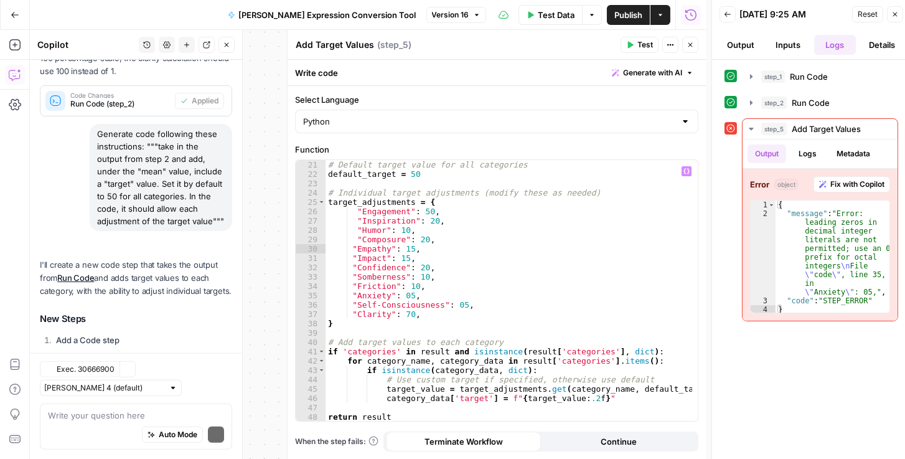
scroll to position [2282, 0]
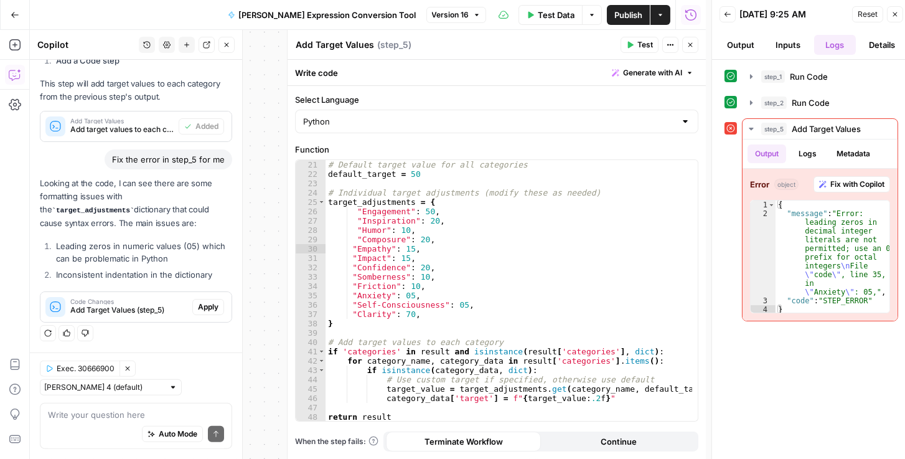
click at [202, 314] on button "Apply" at bounding box center [208, 307] width 32 height 16
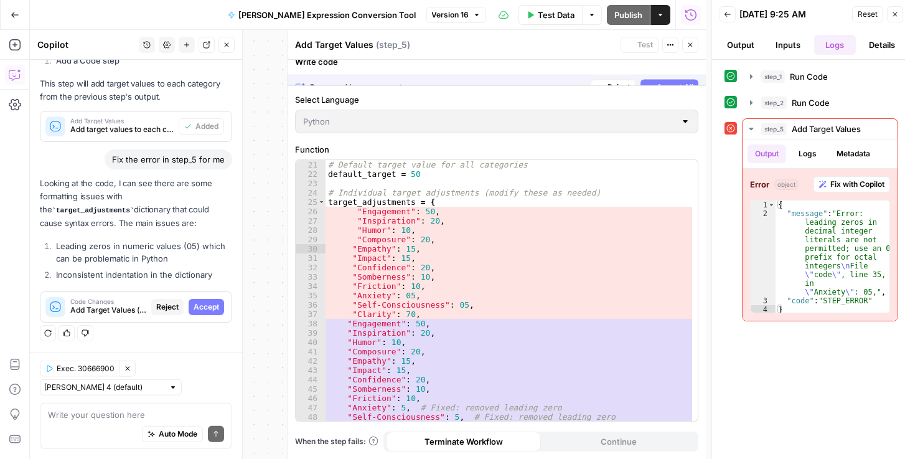
scroll to position [2042, 0]
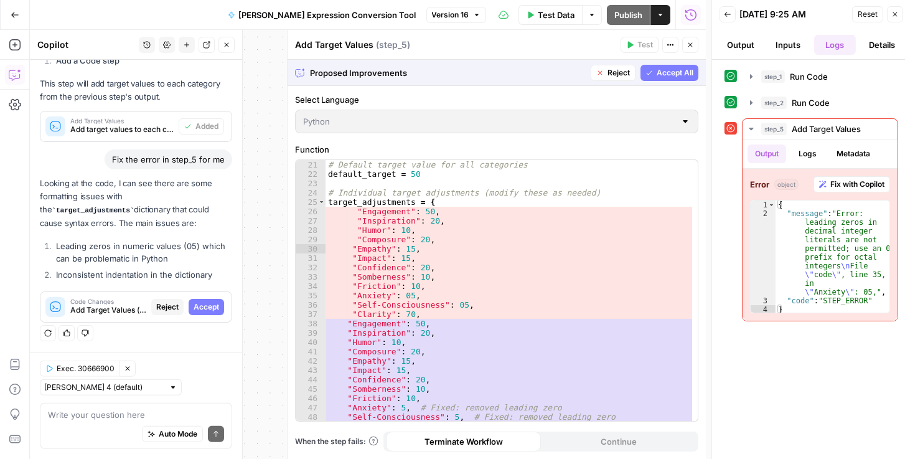
click at [681, 73] on span "Accept All" at bounding box center [675, 72] width 37 height 11
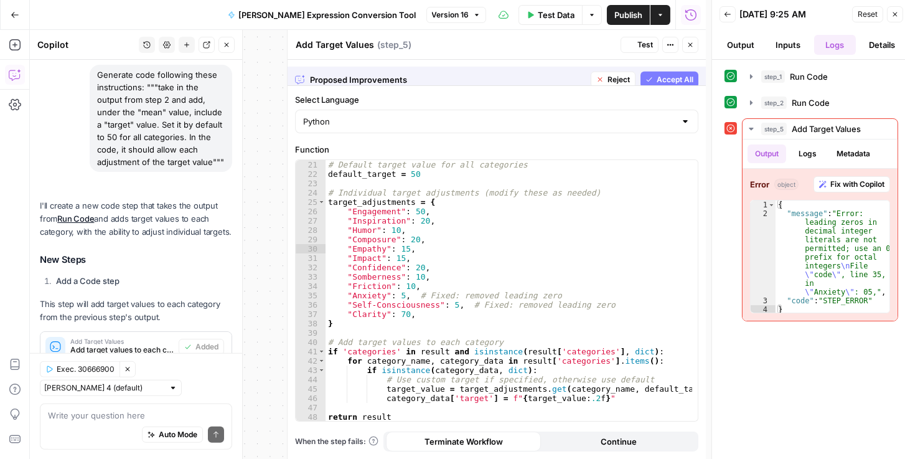
scroll to position [2301, 0]
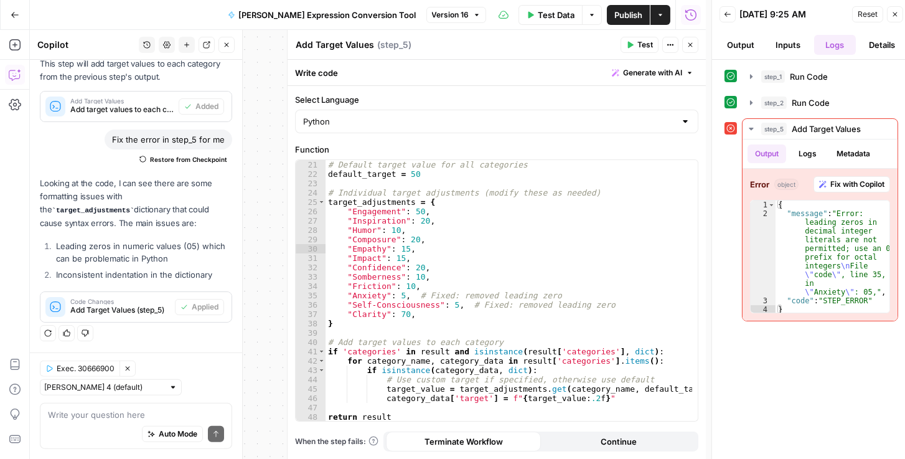
click at [633, 14] on span "Publish" at bounding box center [629, 15] width 28 height 12
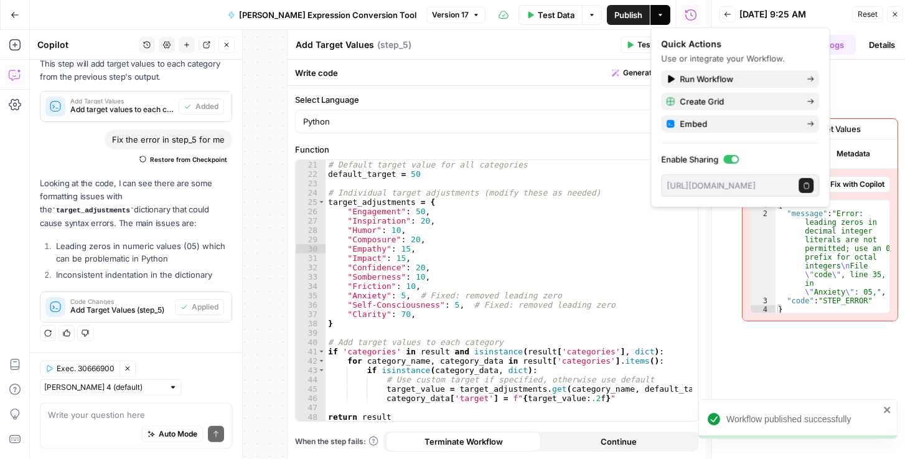
click at [869, 15] on span "Reset" at bounding box center [868, 14] width 20 height 11
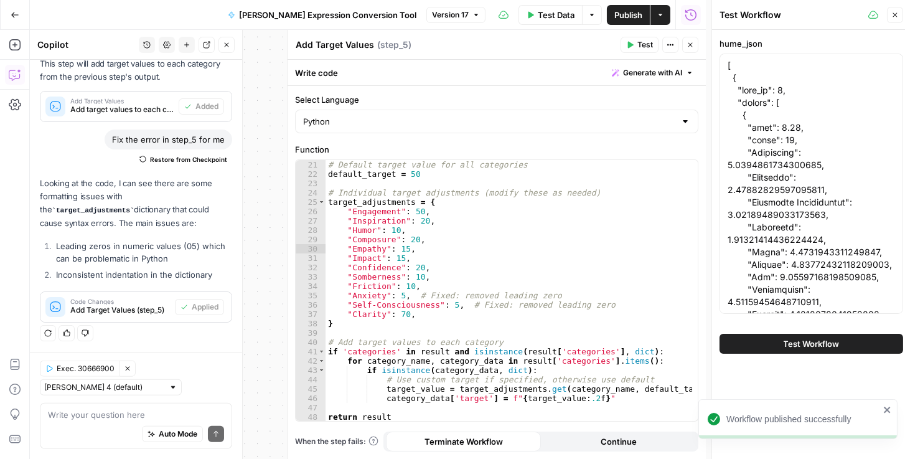
click at [807, 347] on span "Test Workflow" at bounding box center [812, 343] width 56 height 12
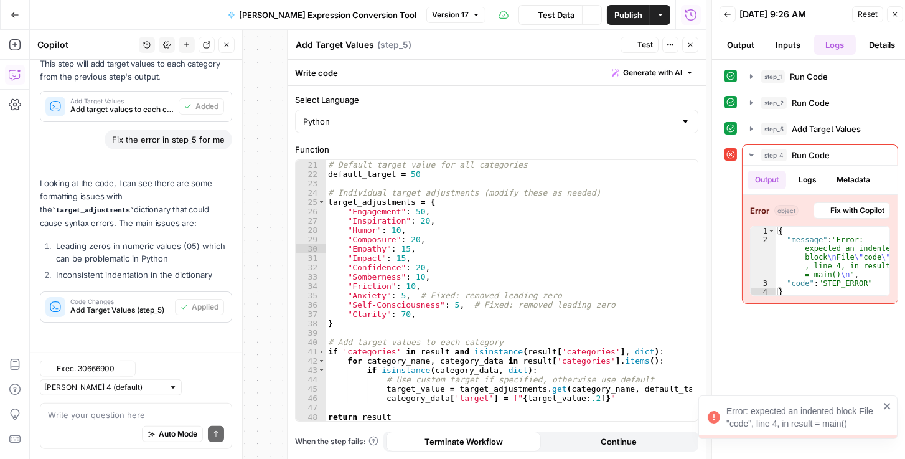
scroll to position [2301, 0]
click at [839, 209] on span "Fix with Copilot" at bounding box center [858, 210] width 54 height 11
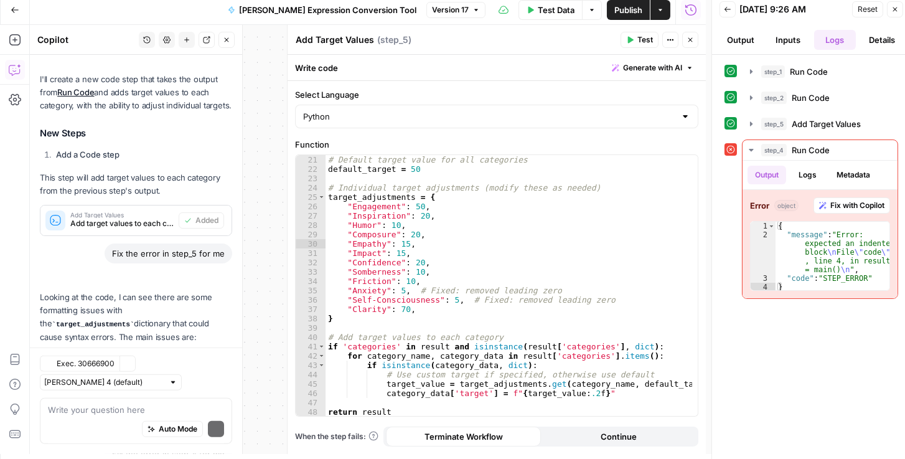
scroll to position [2481, 0]
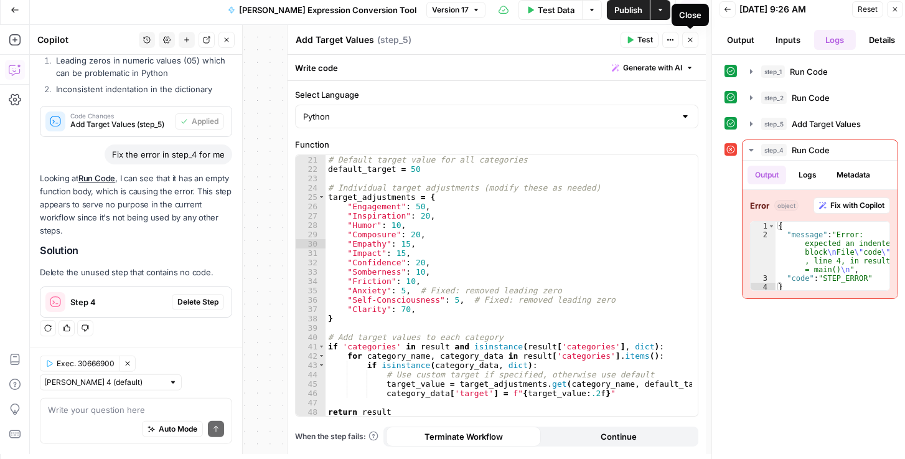
click at [694, 44] on button "Close" at bounding box center [690, 40] width 16 height 16
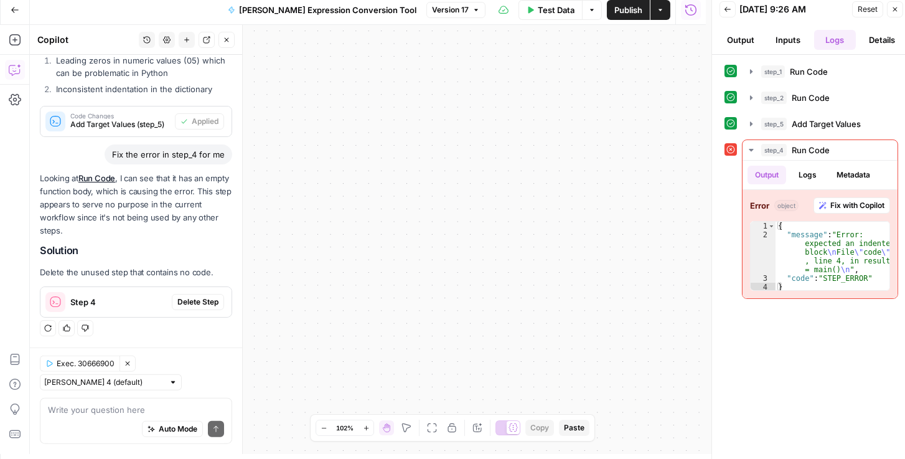
drag, startPoint x: 573, startPoint y: 241, endPoint x: 569, endPoint y: 441, distance: 199.9
click at [569, 446] on div "Workflow Input Settings Inputs Run Code · Python Run Code Step 1 Output Expand …" at bounding box center [368, 239] width 676 height 429
drag, startPoint x: 512, startPoint y: 445, endPoint x: 541, endPoint y: 438, distance: 30.1
click at [528, 454] on html "Rhetoric New Home Browse Your Data Recent Grids Brett Test Workflow - Copilot E…" at bounding box center [452, 224] width 905 height 459
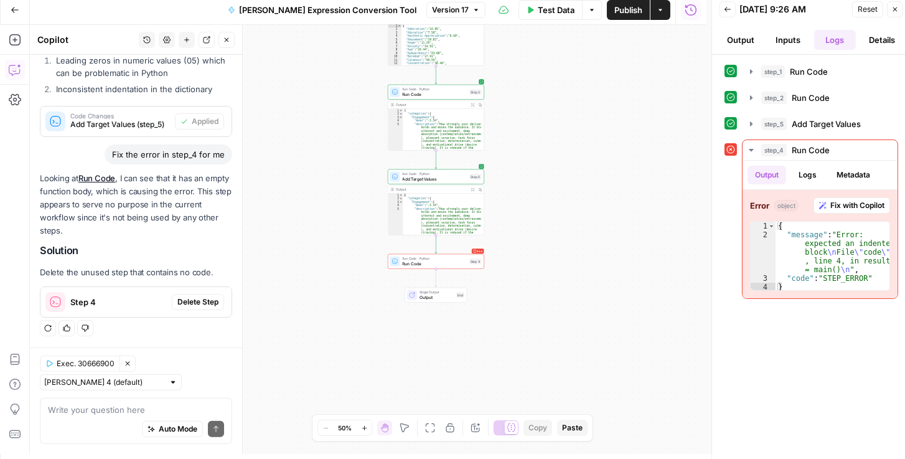
drag, startPoint x: 495, startPoint y: 264, endPoint x: 566, endPoint y: 228, distance: 79.6
click at [566, 228] on div "Workflow Input Settings Inputs Run Code · Python Run Code Step 1 Output Expand …" at bounding box center [368, 239] width 676 height 429
click at [441, 263] on span "Run Code" at bounding box center [426, 263] width 65 height 6
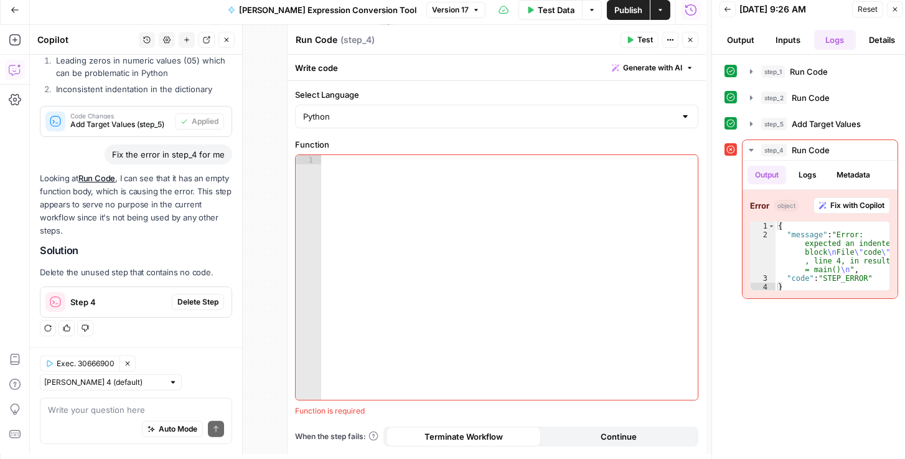
click at [689, 42] on icon "button" at bounding box center [690, 39] width 7 height 7
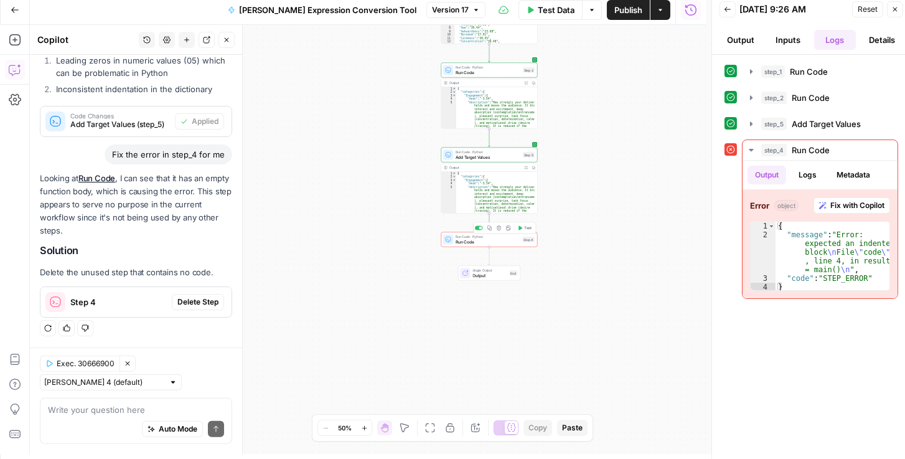
click at [499, 227] on icon "button" at bounding box center [499, 227] width 4 height 4
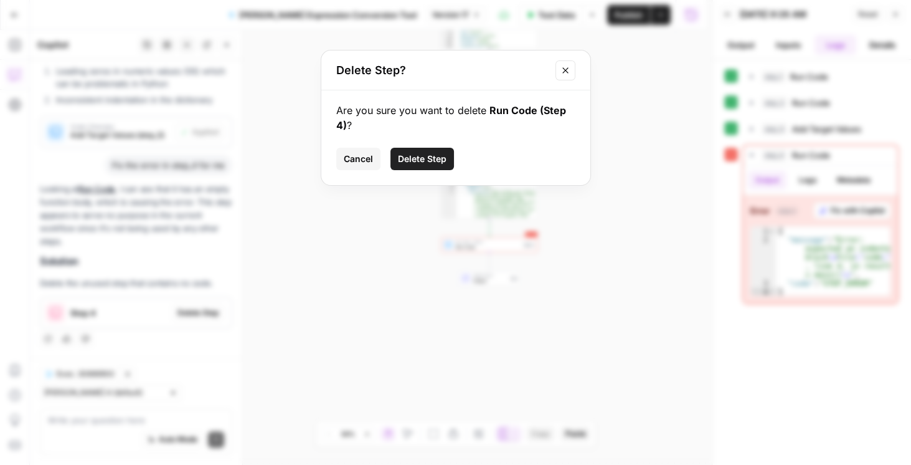
click at [435, 160] on span "Delete Step" at bounding box center [422, 159] width 49 height 12
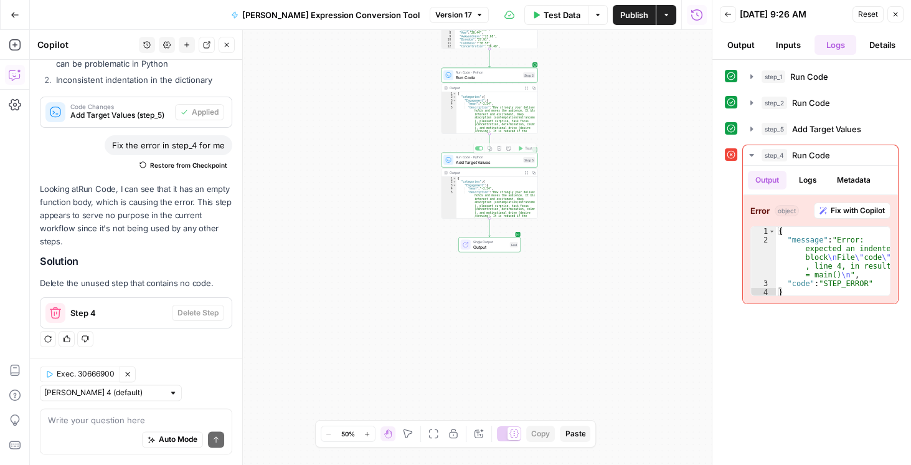
click at [631, 21] on button "Publish" at bounding box center [634, 15] width 43 height 20
click at [870, 14] on span "Reset" at bounding box center [868, 14] width 20 height 11
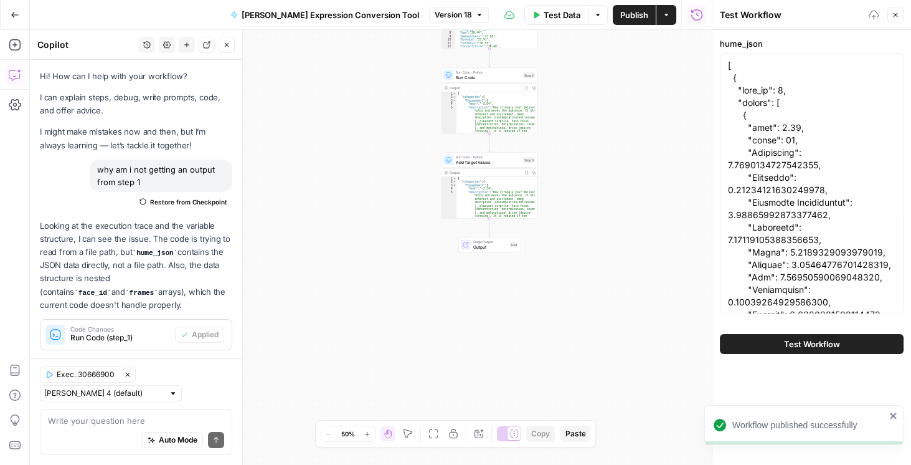
scroll to position [2496, 0]
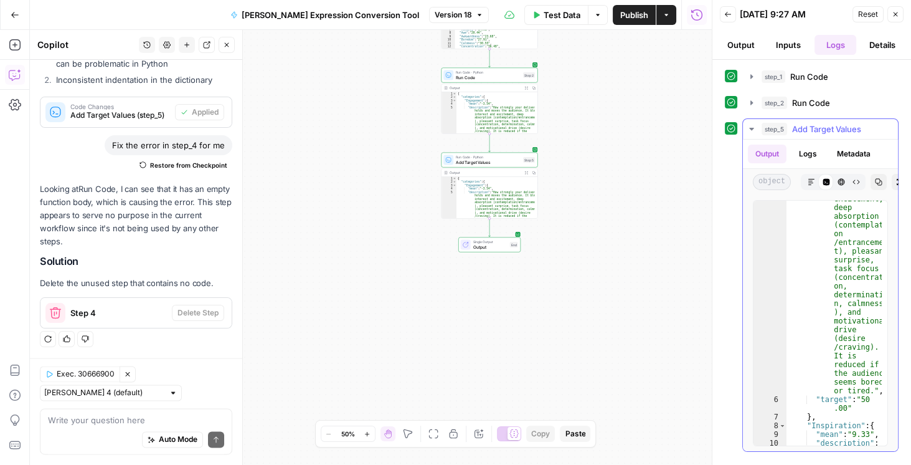
scroll to position [106, 0]
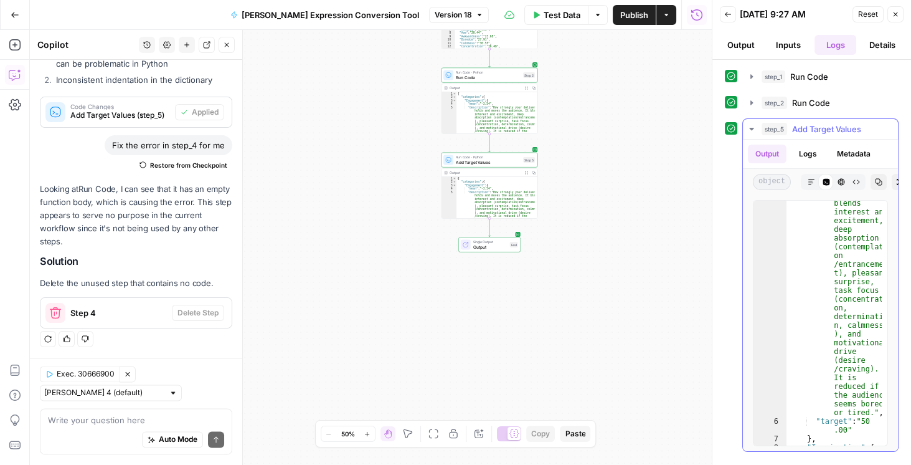
click at [875, 182] on icon "button" at bounding box center [878, 181] width 7 height 7
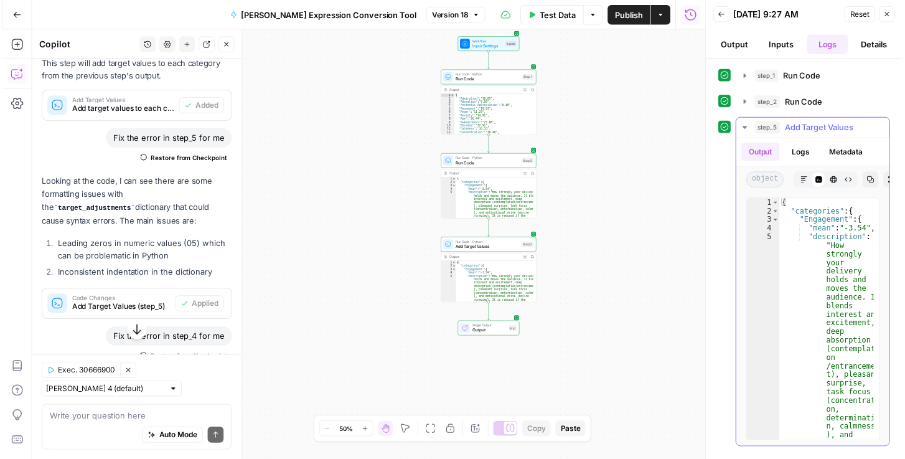
scroll to position [0, 0]
click at [493, 164] on span "Run Code" at bounding box center [490, 164] width 65 height 6
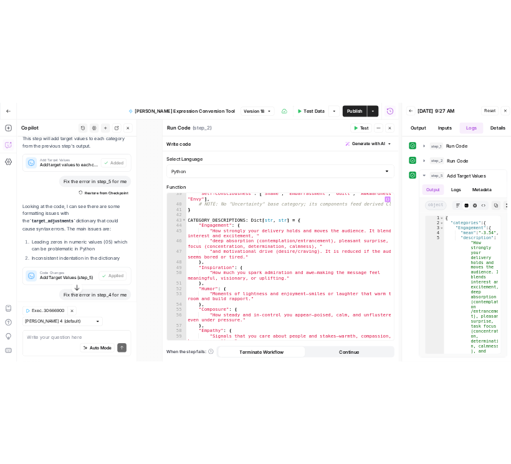
scroll to position [555, 0]
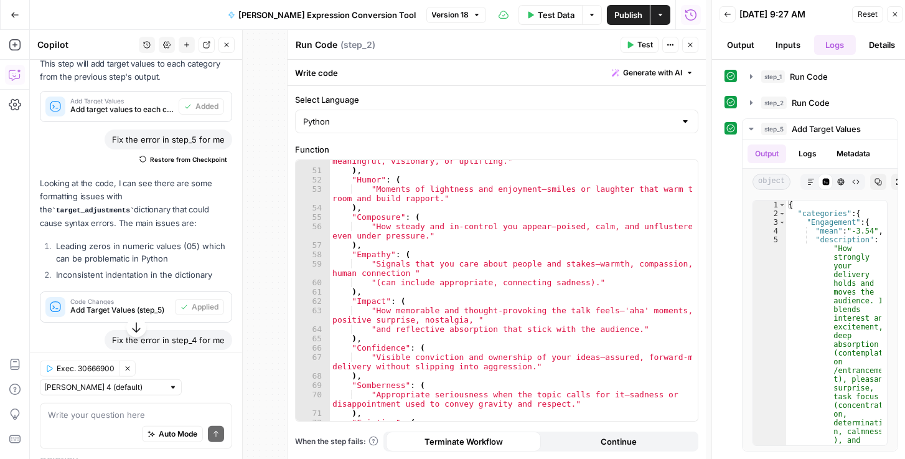
click at [694, 46] on button "Close" at bounding box center [690, 45] width 16 height 16
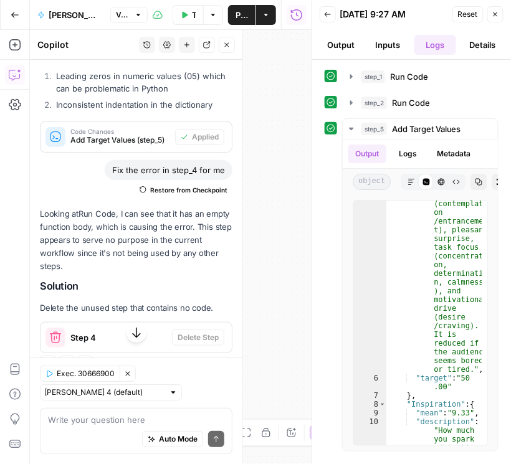
scroll to position [2496, 0]
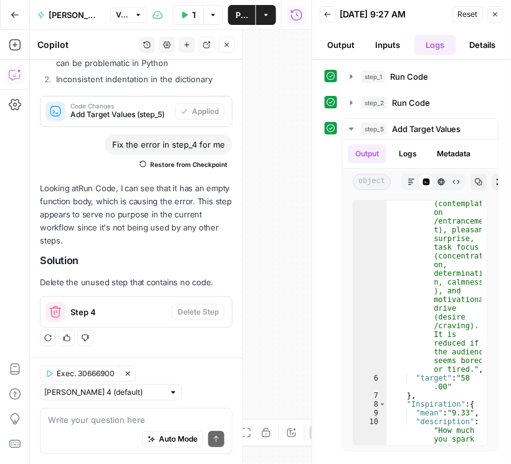
drag, startPoint x: 496, startPoint y: 12, endPoint x: 369, endPoint y: 39, distance: 129.9
click at [496, 12] on icon "button" at bounding box center [494, 14] width 7 height 7
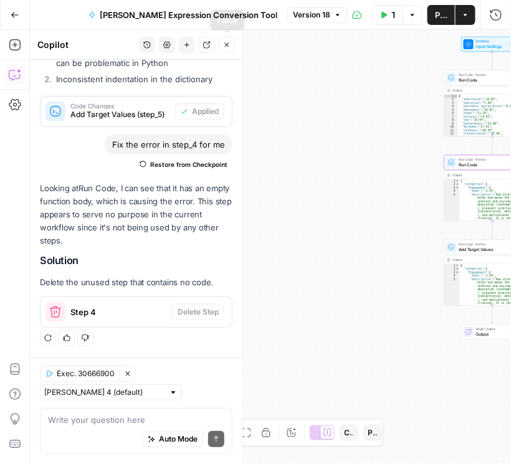
click at [229, 48] on icon "button" at bounding box center [226, 44] width 7 height 7
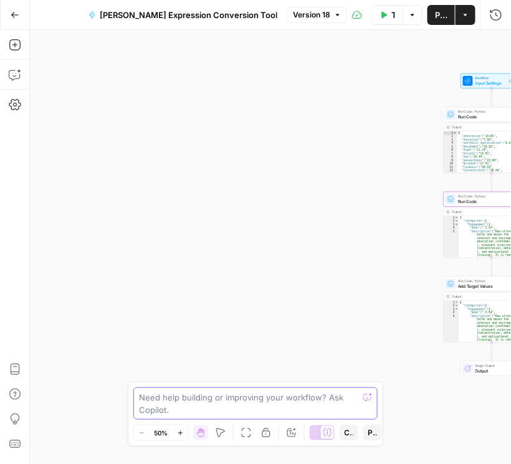
drag, startPoint x: 275, startPoint y: 227, endPoint x: 299, endPoint y: 396, distance: 170.4
click at [299, 398] on body "Rhetoric New Home Browse Your Data Recent Grids [PERSON_NAME] Test Workflow - C…" at bounding box center [255, 232] width 511 height 464
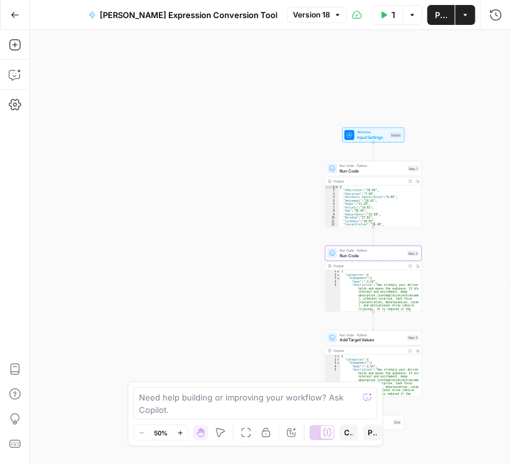
drag, startPoint x: 300, startPoint y: 285, endPoint x: 41, endPoint y: 177, distance: 280.2
click at [16, 154] on div "Add Steps Copilot Settings AirOps Academy Help Give Feedback Shortcuts Workflow…" at bounding box center [255, 247] width 511 height 434
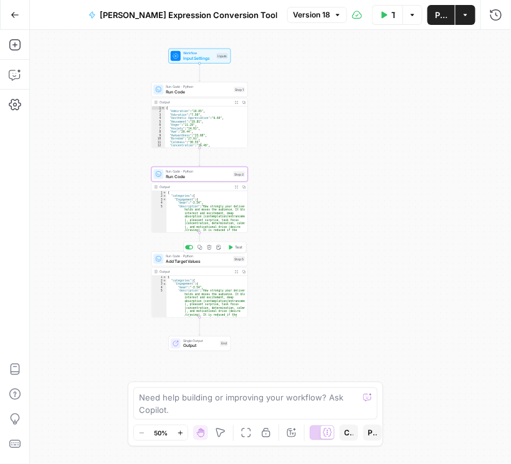
click at [184, 264] on div "Run Code · Python Add Target Values Step 5 Copy step Delete step Add Note Test" at bounding box center [199, 259] width 97 height 15
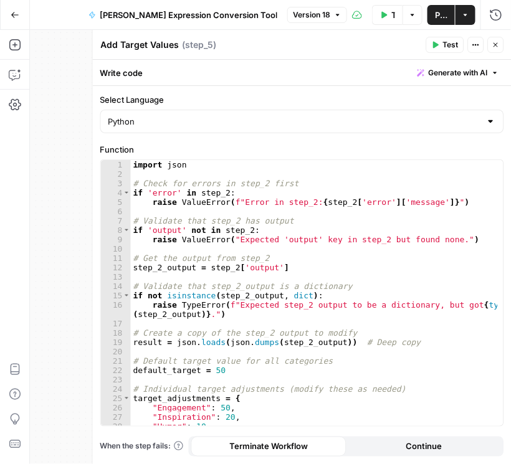
scroll to position [149, 0]
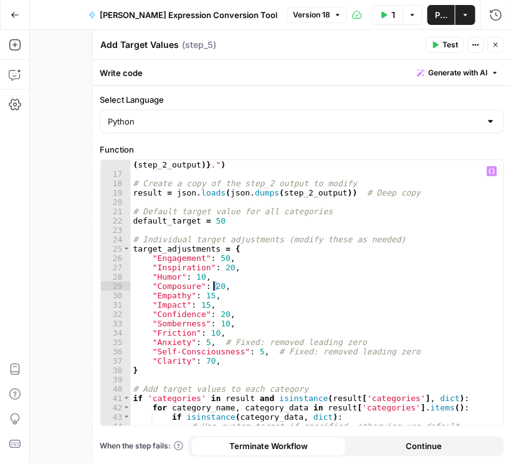
click at [215, 285] on div "raise TypeError ( f"Expected step_2 output to be a dictionary, but got { type (…" at bounding box center [314, 298] width 367 height 295
click at [206, 296] on div "raise TypeError ( f"Expected step_2 output to be a dictionary, but got { type (…" at bounding box center [314, 298] width 367 height 295
click at [200, 303] on div "raise TypeError ( f"Expected step_2 output to be a dictionary, but got { type (…" at bounding box center [314, 298] width 367 height 295
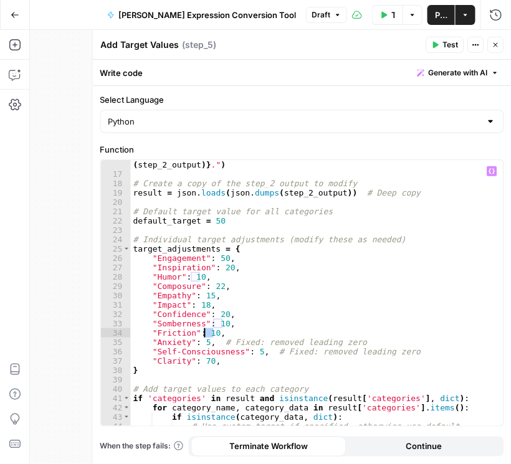
click at [205, 332] on div "raise TypeError ( f"Expected step_2 output to be a dictionary, but got { type (…" at bounding box center [314, 298] width 367 height 295
click at [242, 315] on div "raise TypeError ( f"Expected step_2 output to be a dictionary, but got { type (…" at bounding box center [314, 298] width 367 height 295
click at [204, 357] on div "raise TypeError ( f"Expected step_2 output to be a dictionary, but got { type (…" at bounding box center [314, 298] width 367 height 295
click at [492, 18] on icon "button" at bounding box center [495, 14] width 11 height 11
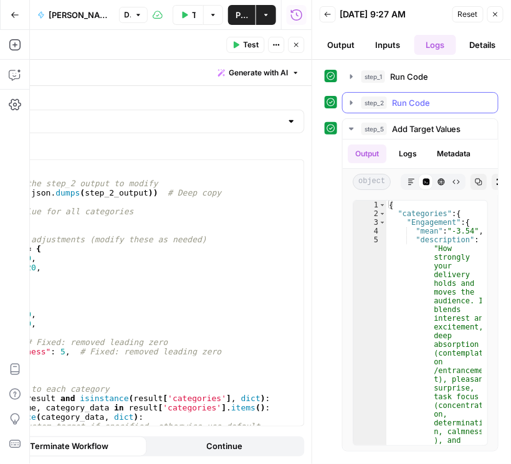
click at [350, 103] on icon "button" at bounding box center [351, 102] width 2 height 4
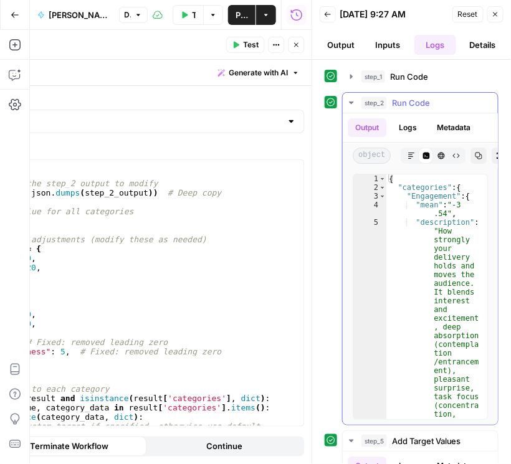
click at [476, 153] on icon "button" at bounding box center [477, 155] width 7 height 7
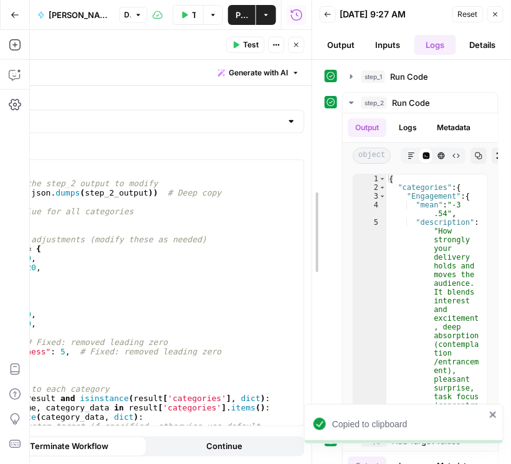
drag, startPoint x: 314, startPoint y: 158, endPoint x: 423, endPoint y: 147, distance: 110.1
click at [496, 11] on icon "button" at bounding box center [494, 14] width 7 height 7
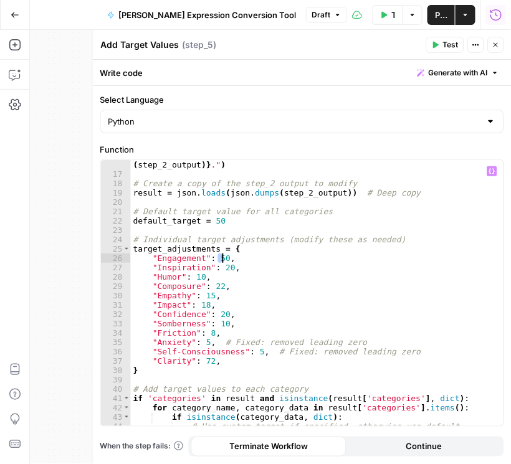
click at [221, 259] on div "raise TypeError ( f"Expected step_2 output to be a dictionary, but got { type (…" at bounding box center [314, 298] width 367 height 295
drag, startPoint x: 219, startPoint y: 267, endPoint x: 225, endPoint y: 268, distance: 6.4
click at [225, 268] on div "raise TypeError ( f"Expected step_2 output to be a dictionary, but got { type (…" at bounding box center [314, 298] width 367 height 295
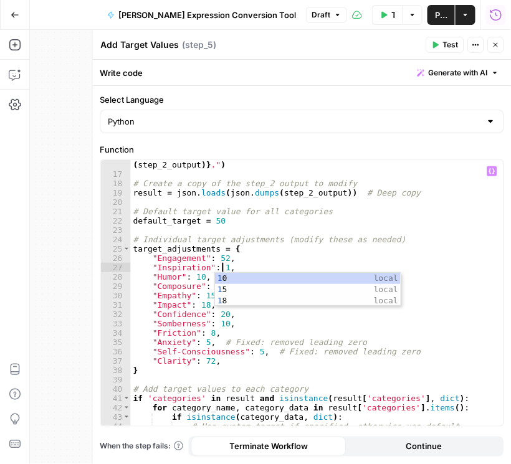
scroll to position [0, 7]
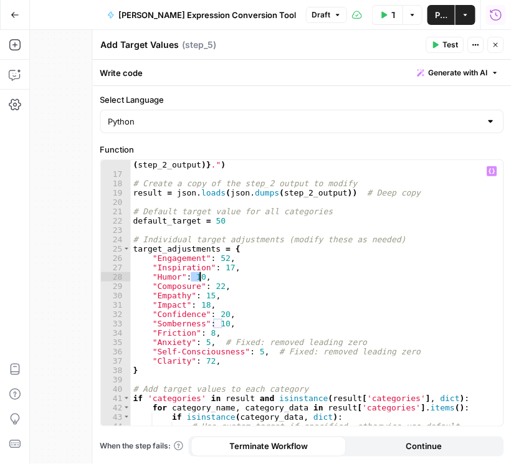
drag, startPoint x: 191, startPoint y: 276, endPoint x: 199, endPoint y: 278, distance: 7.7
click at [199, 278] on div "raise TypeError ( f"Expected step_2 output to be a dictionary, but got { type (…" at bounding box center [314, 298] width 367 height 295
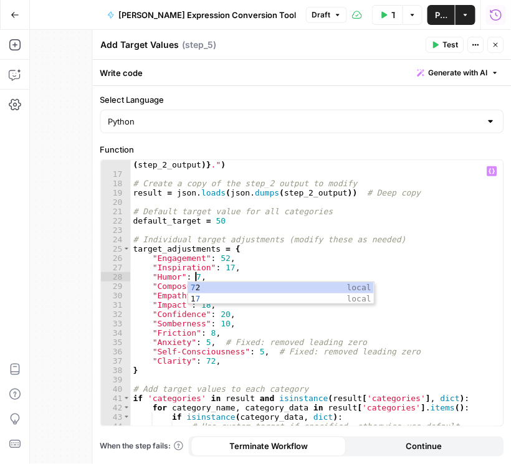
scroll to position [0, 4]
click at [165, 313] on div "raise TypeError ( f"Expected step_2 output to be a dictionary, but got { type (…" at bounding box center [314, 298] width 367 height 295
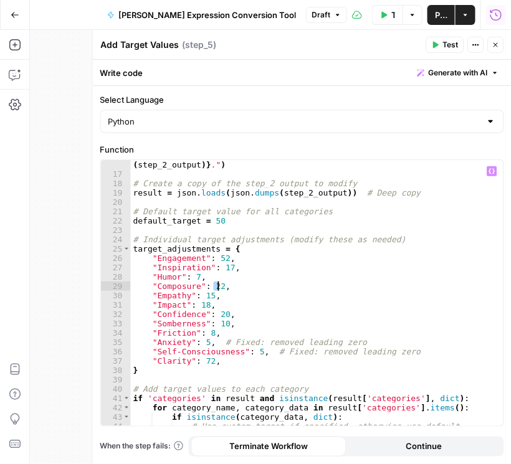
click at [215, 287] on div "raise TypeError ( f"Expected step_2 output to be a dictionary, but got { type (…" at bounding box center [314, 298] width 367 height 295
click at [207, 296] on div "raise TypeError ( f"Expected step_2 output to be a dictionary, but got { type (…" at bounding box center [314, 298] width 367 height 295
click at [196, 305] on div "raise TypeError ( f"Expected step_2 output to be a dictionary, but got { type (…" at bounding box center [314, 298] width 367 height 295
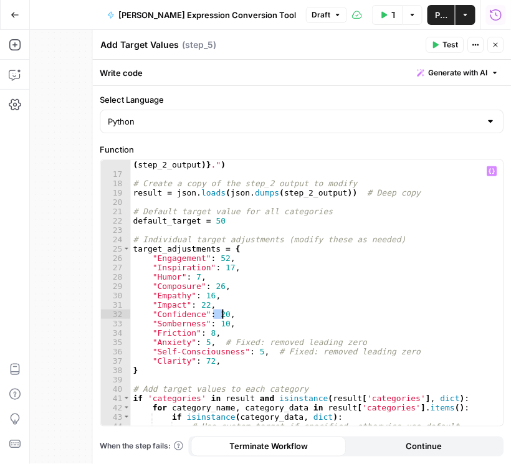
drag, startPoint x: 213, startPoint y: 313, endPoint x: 220, endPoint y: 314, distance: 7.5
click at [220, 314] on div "raise TypeError ( f"Expected step_2 output to be a dictionary, but got { type (…" at bounding box center [314, 298] width 367 height 295
click at [205, 332] on div "raise TypeError ( f"Expected step_2 output to be a dictionary, but got { type (…" at bounding box center [314, 298] width 367 height 295
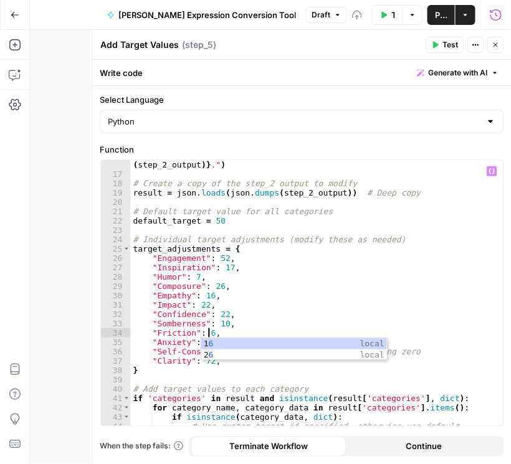
click at [191, 336] on div "raise TypeError ( f"Expected step_2 output to be a dictionary, but got { type (…" at bounding box center [314, 298] width 367 height 295
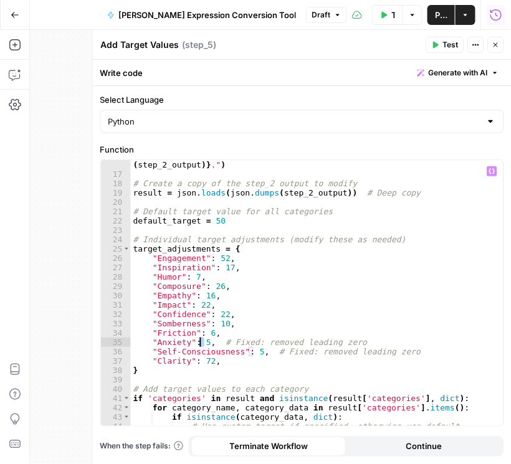
click at [200, 341] on div "raise TypeError ( f"Expected step_2 output to be a dictionary, but got { type (…" at bounding box center [314, 298] width 367 height 295
click at [252, 353] on div "raise TypeError ( f"Expected step_2 output to be a dictionary, but got { type (…" at bounding box center [314, 298] width 367 height 295
click at [205, 360] on div "raise TypeError ( f"Expected step_2 output to be a dictionary, but got { type (…" at bounding box center [314, 298] width 367 height 295
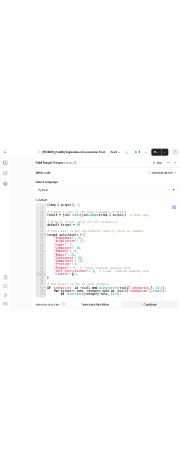
scroll to position [0, 6]
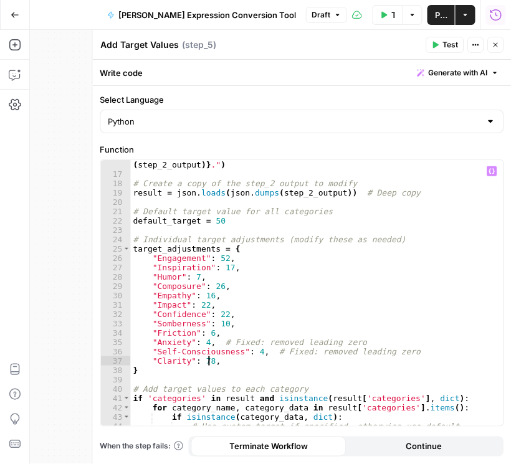
click at [304, 342] on div "raise TypeError ( f"Expected step_2 output to be a dictionary, but got { type (…" at bounding box center [314, 298] width 367 height 295
type textarea "**********"
click at [445, 19] on span "Publish" at bounding box center [441, 15] width 12 height 12
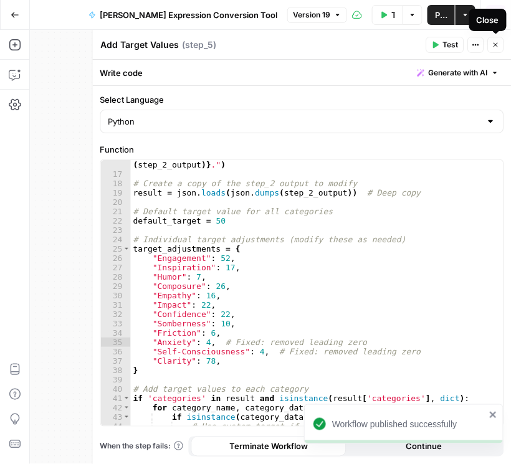
click at [391, 17] on span "Test Data" at bounding box center [393, 15] width 4 height 12
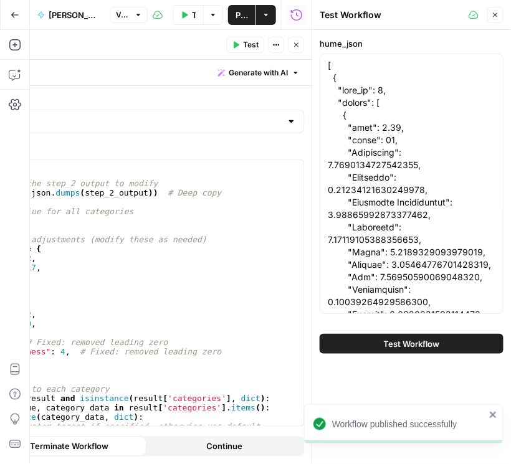
click at [393, 348] on span "Test Workflow" at bounding box center [412, 343] width 56 height 12
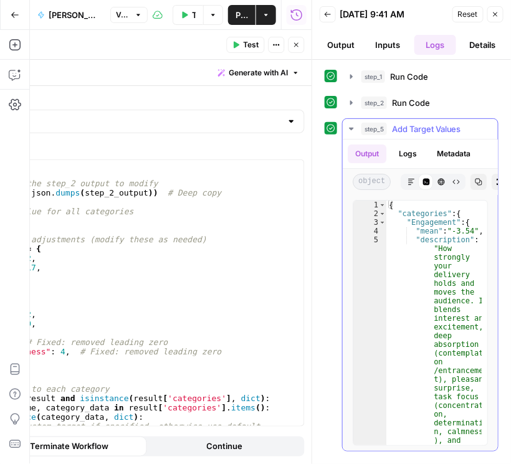
click at [474, 181] on icon "button" at bounding box center [477, 181] width 7 height 7
